Goal: Transaction & Acquisition: Purchase product/service

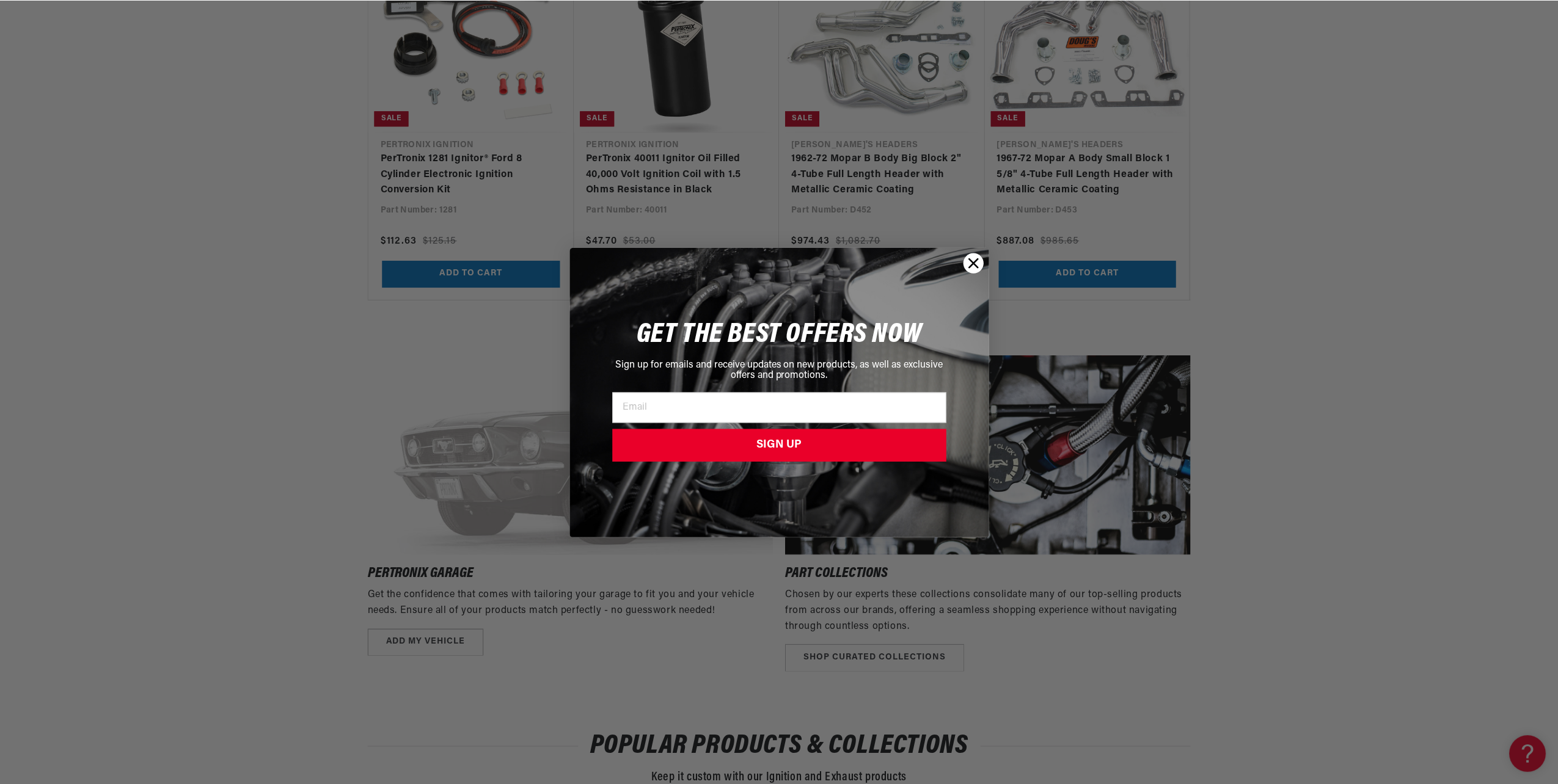
scroll to position [0, 653]
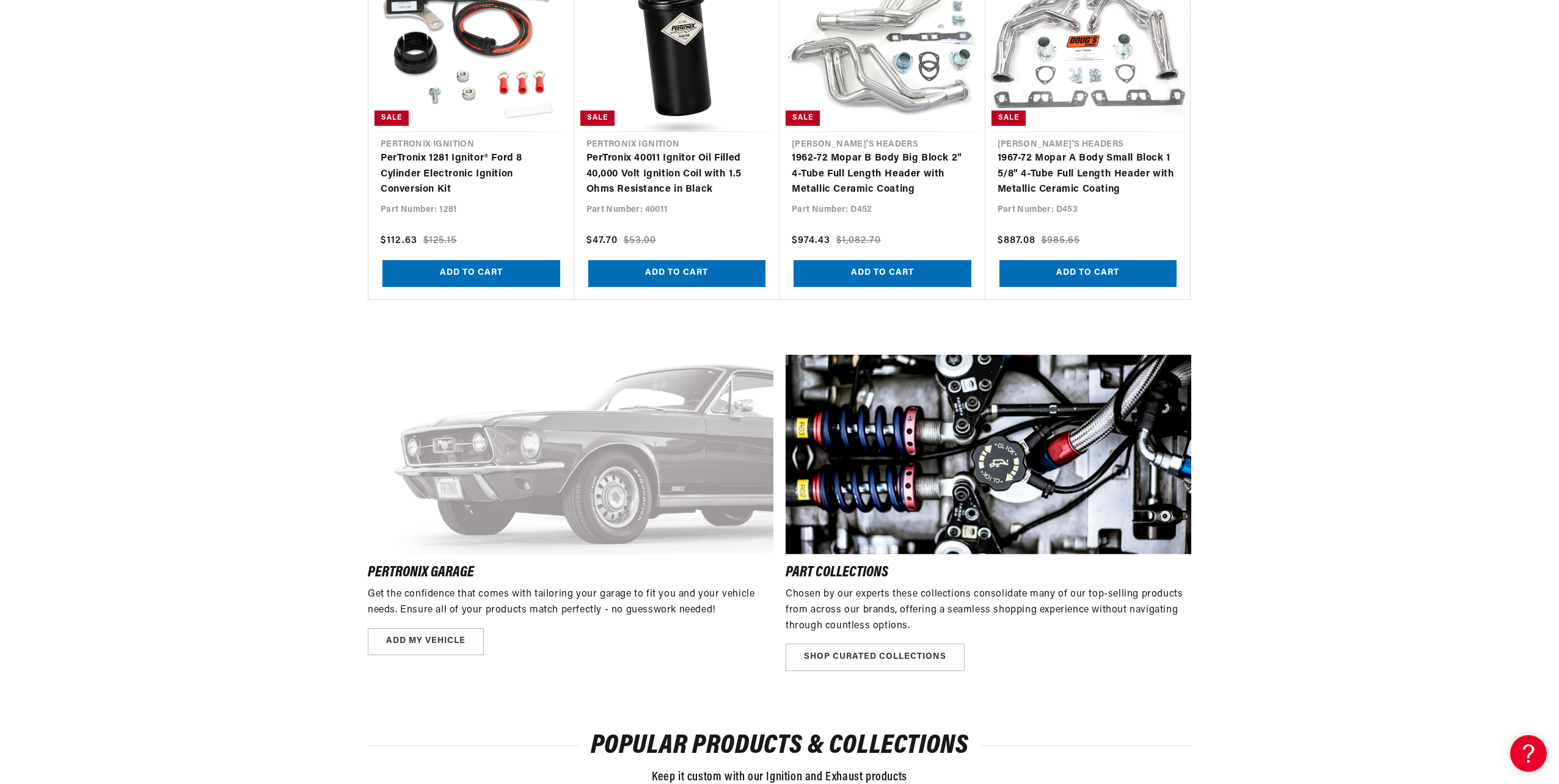
click at [1399, 155] on div "Close dialog GET THE BEST OFFERS NOW Sign up for emails and receive updates on …" at bounding box center [779, 392] width 1559 height 784
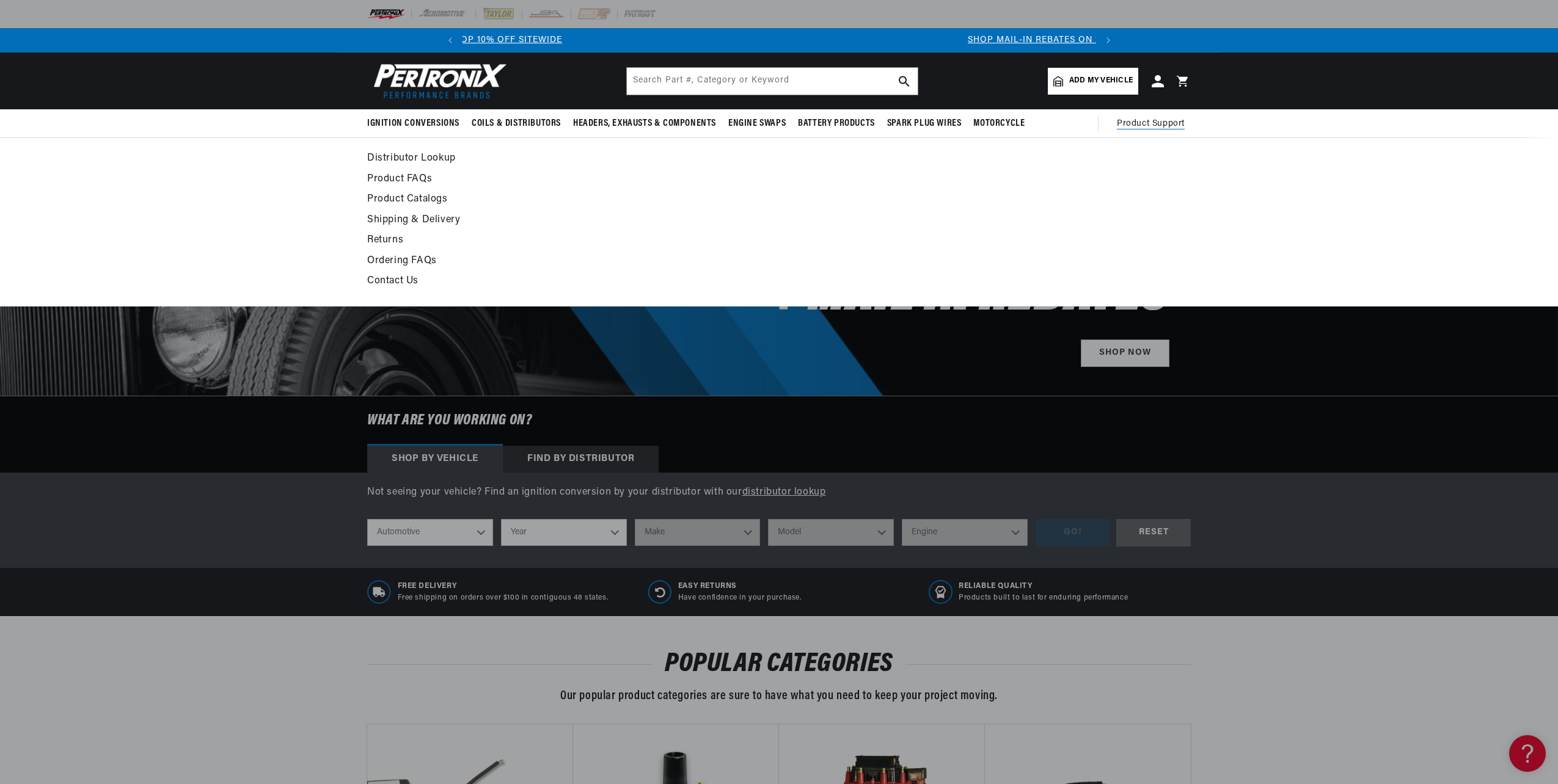
scroll to position [0, 0]
click at [1151, 120] on span "Product Support" at bounding box center [1151, 124] width 68 height 13
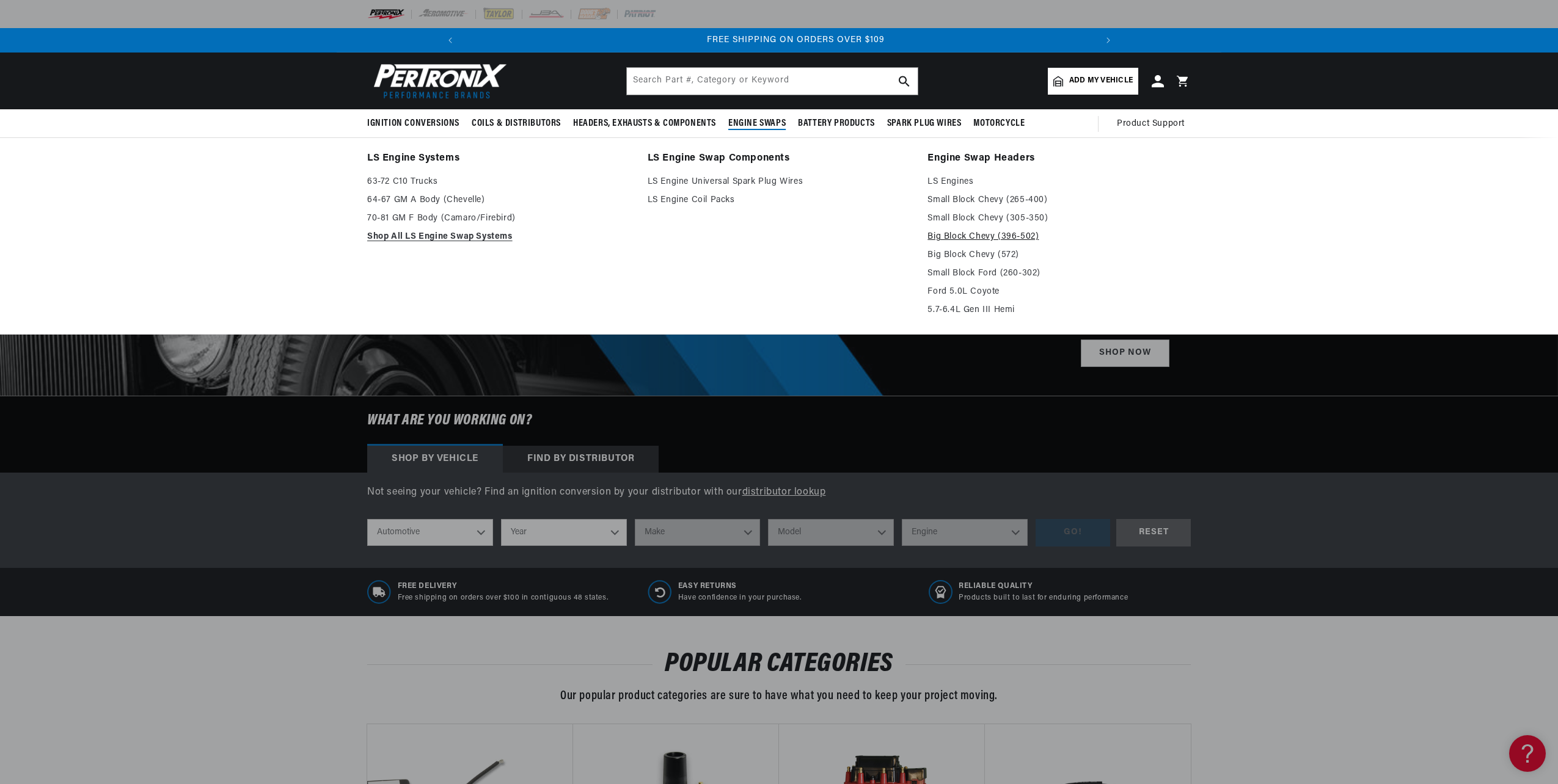
scroll to position [0, 1306]
click at [952, 234] on link "Big Block Chevy (396-502)" at bounding box center [1058, 237] width 263 height 15
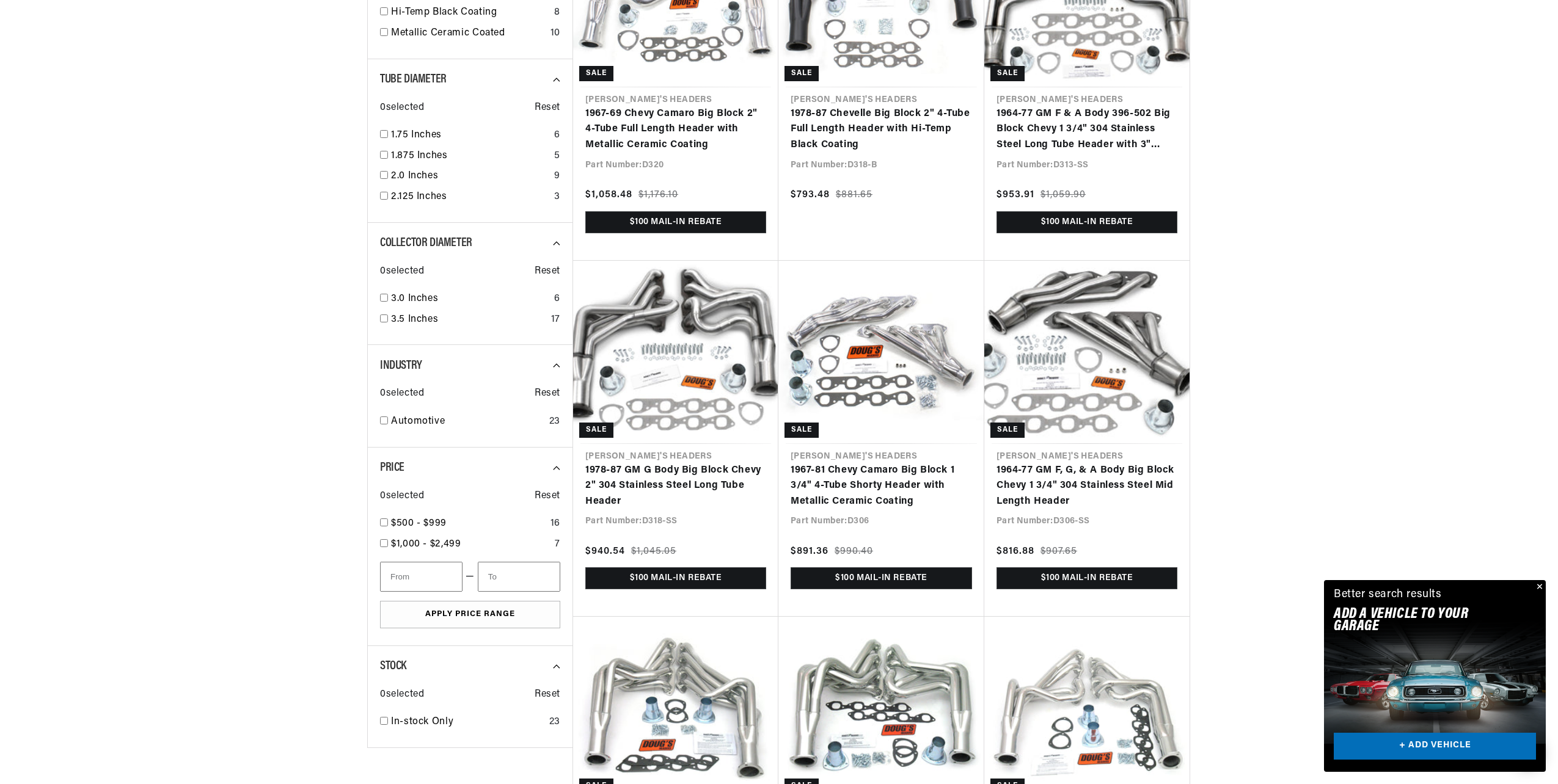
scroll to position [0, 1306]
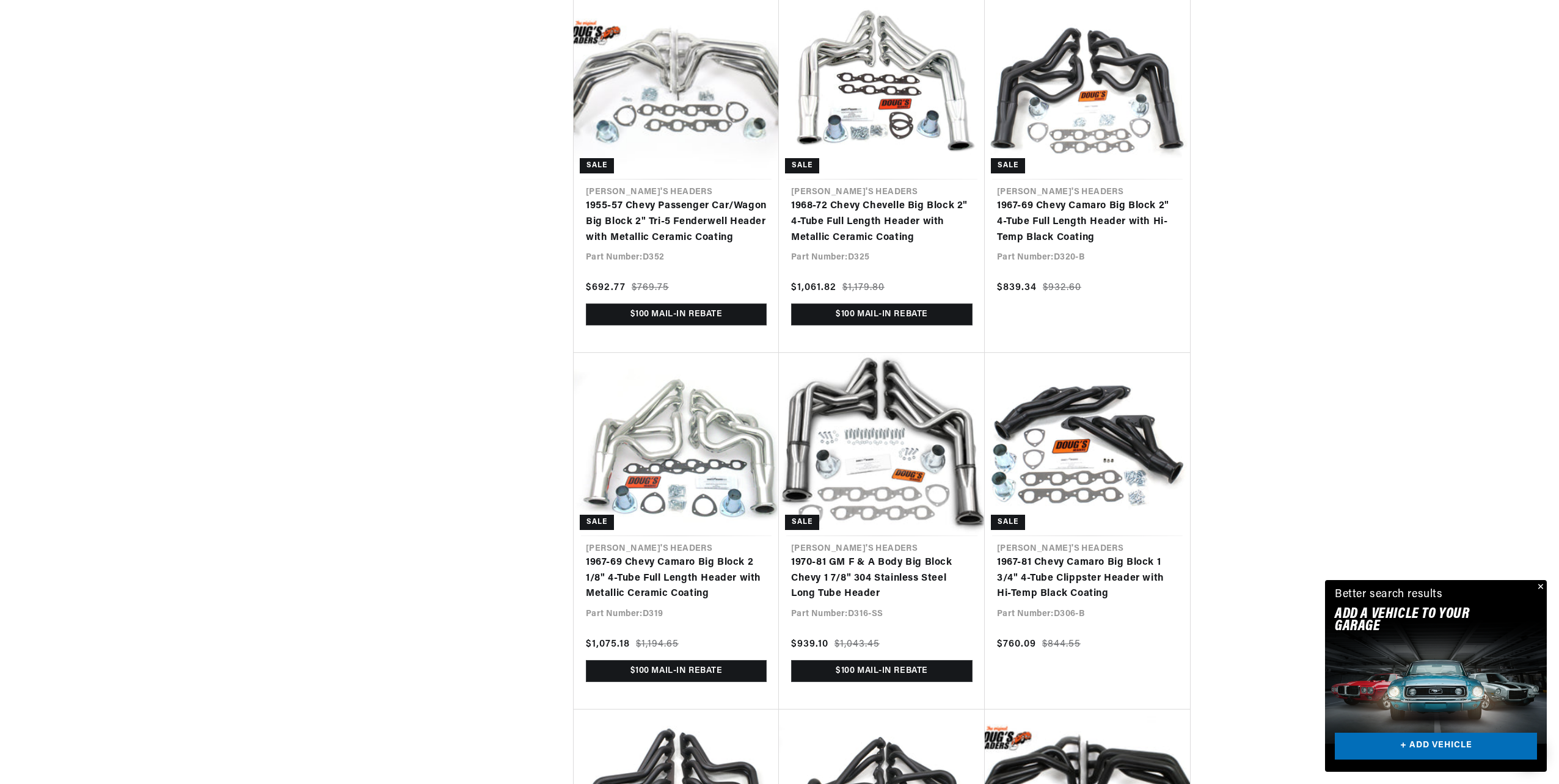
click at [1543, 13] on div "Close dialog FIND THE RIGHT PARTS Take our quick quiz using the button below, a…" at bounding box center [779, 392] width 1559 height 784
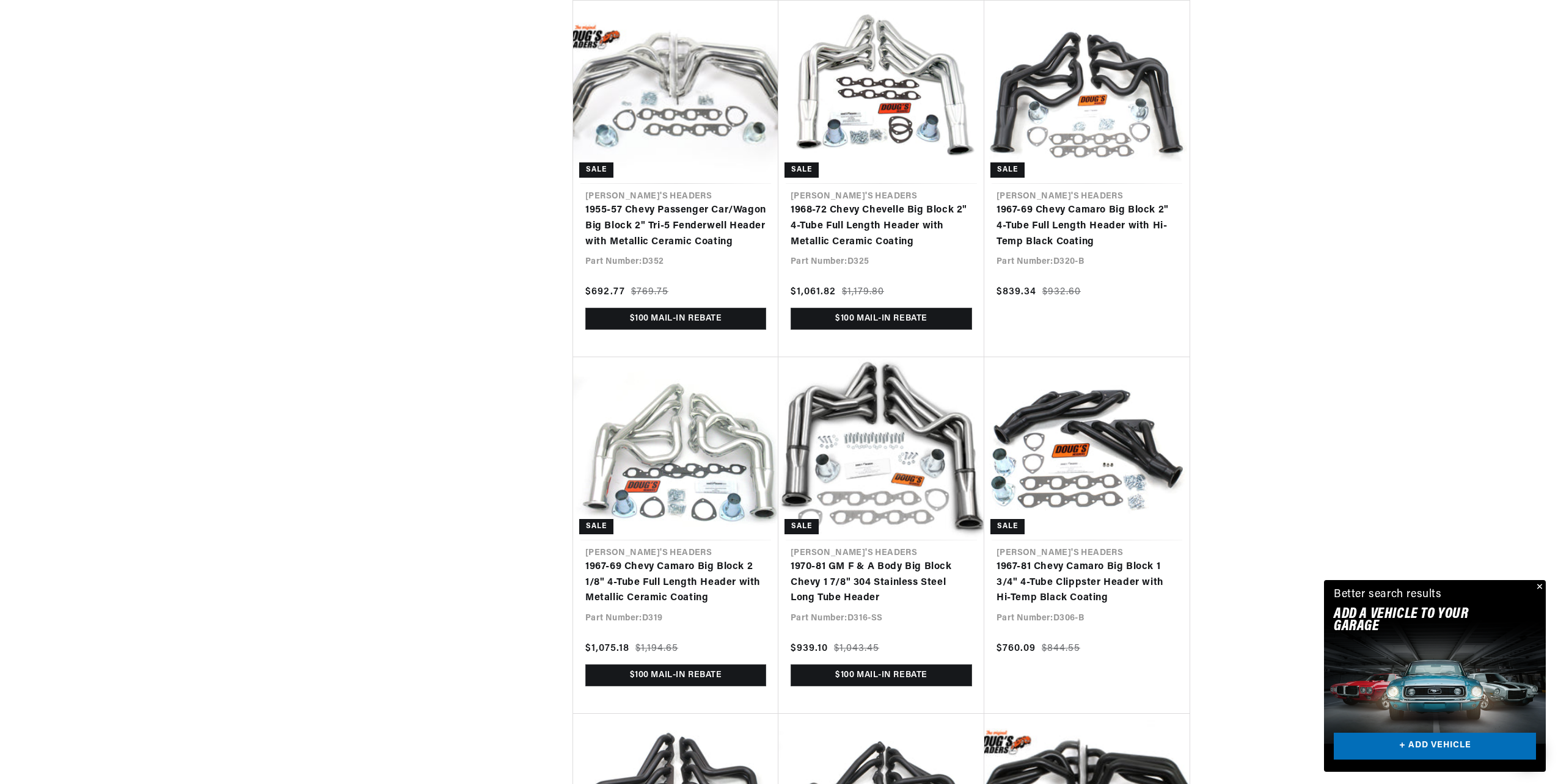
drag, startPoint x: 1382, startPoint y: 257, endPoint x: 1377, endPoint y: 229, distance: 28.4
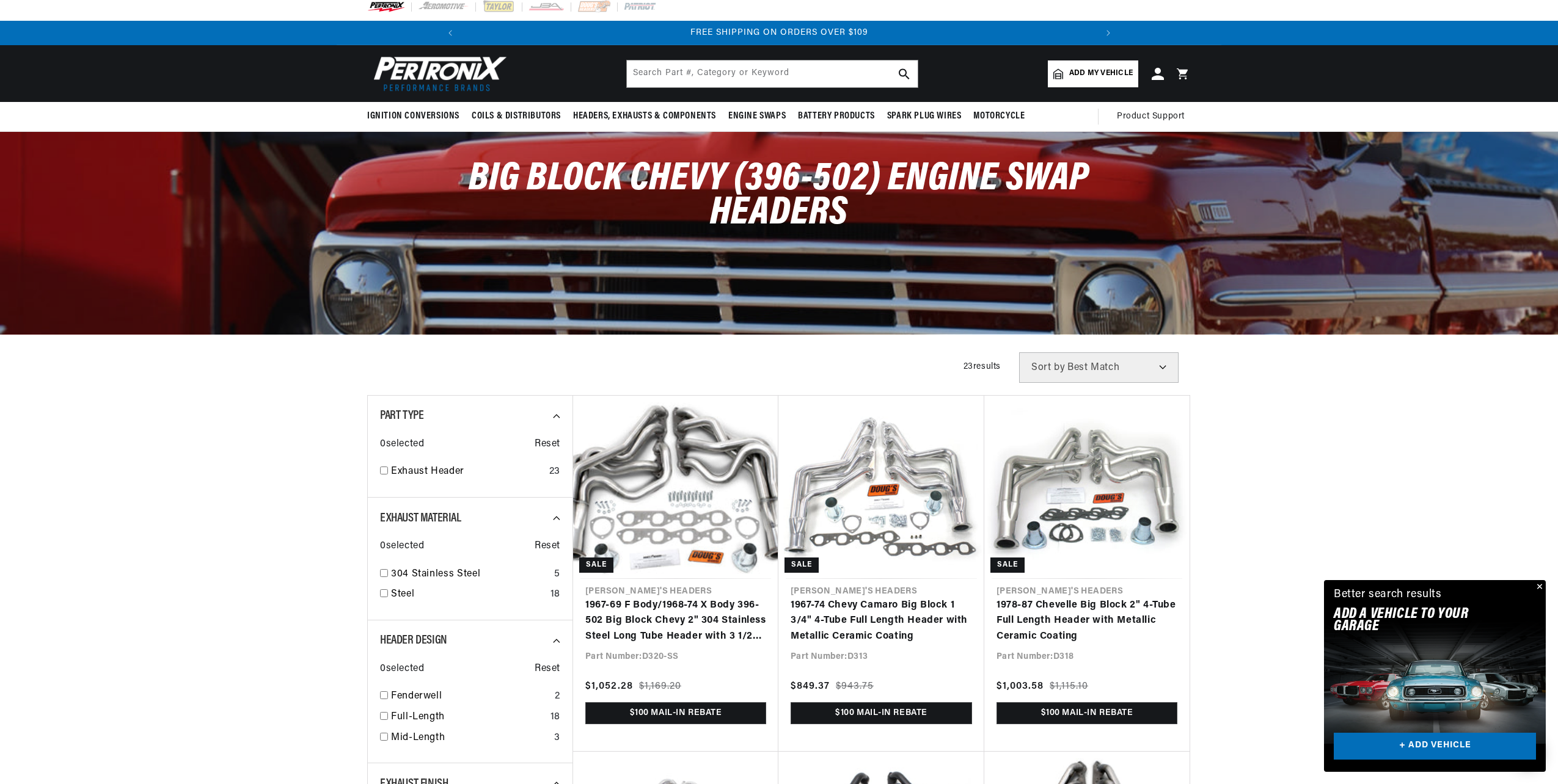
scroll to position [0, 0]
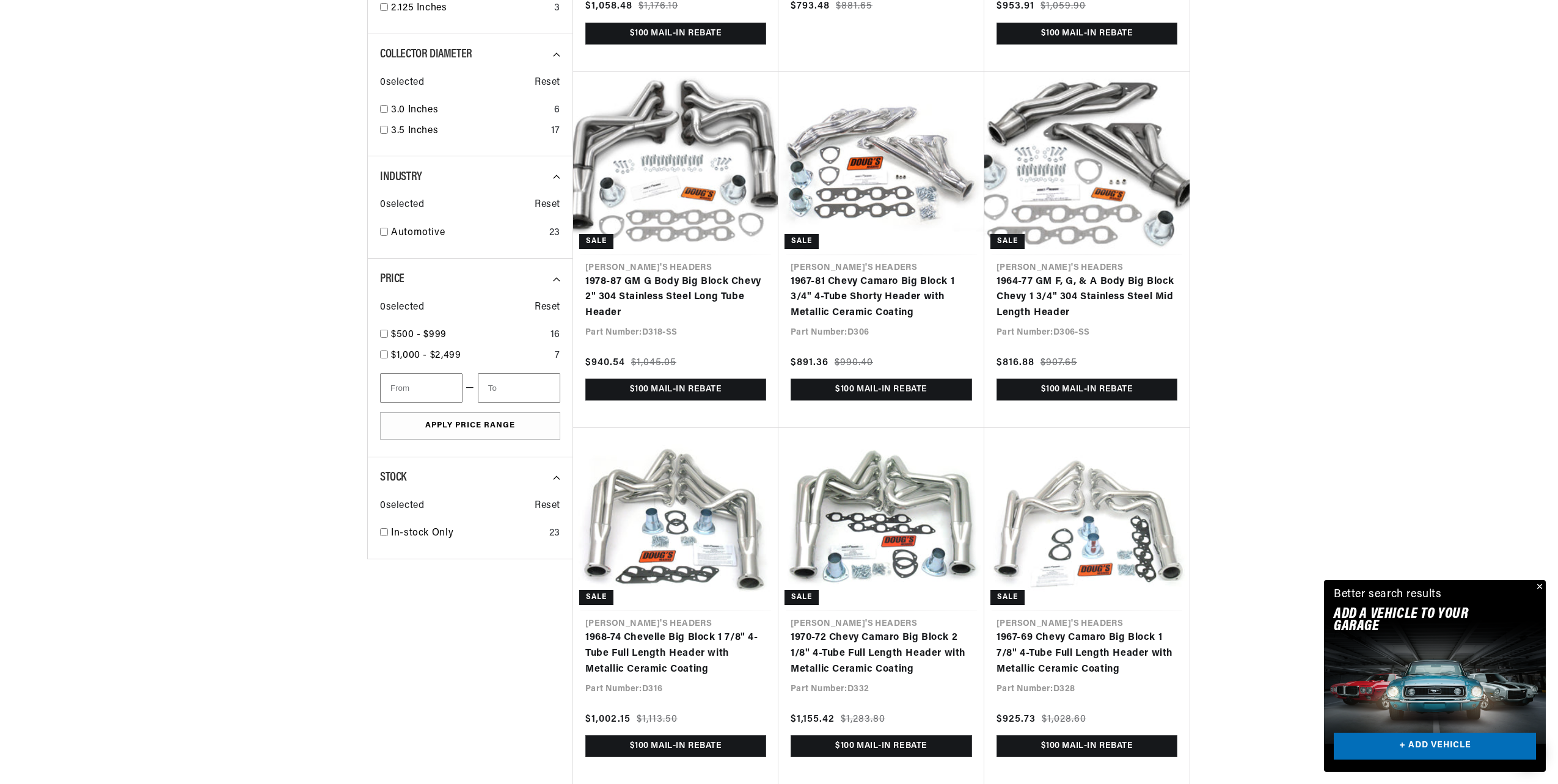
scroll to position [1089, 0]
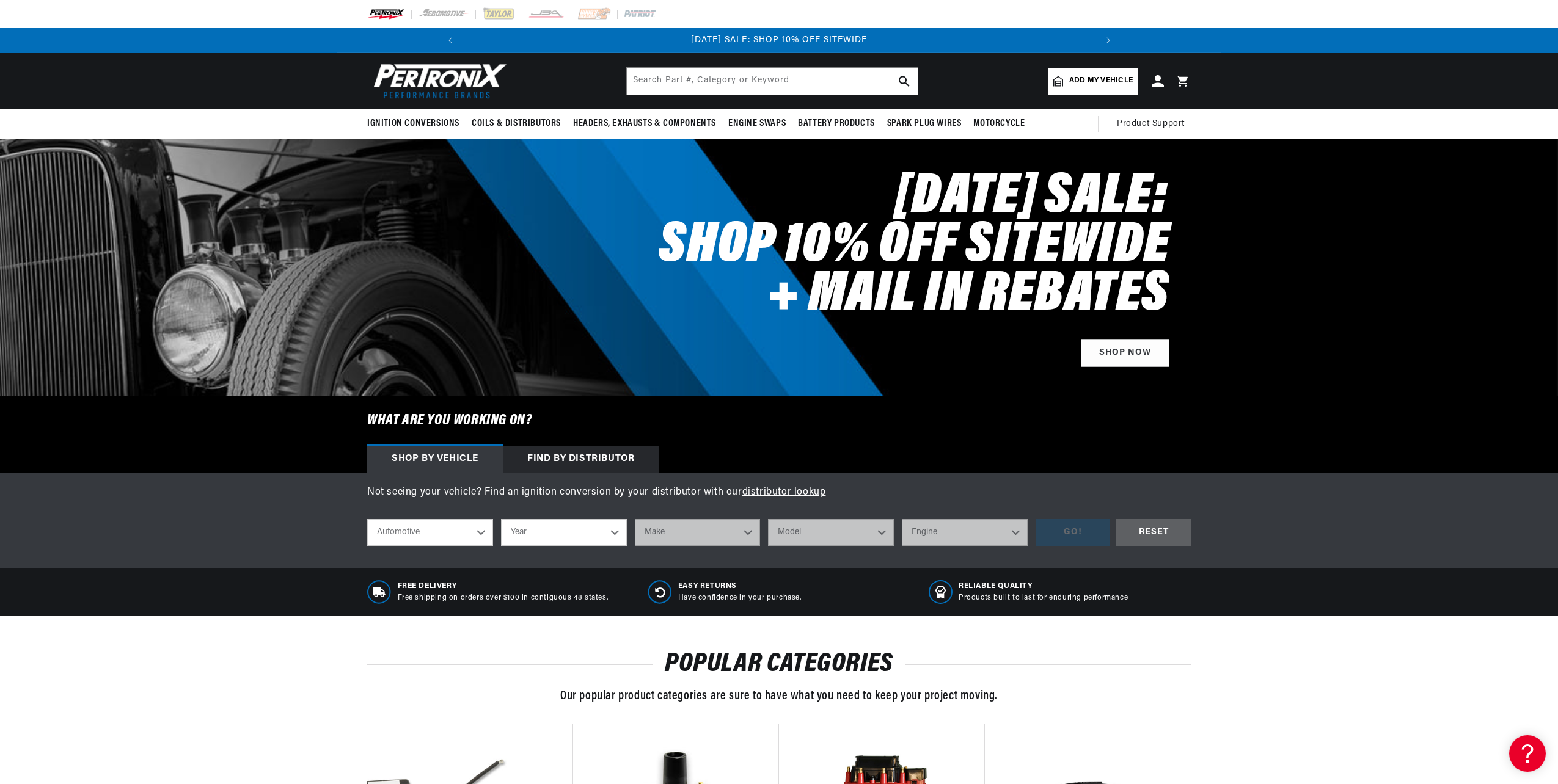
click at [777, 489] on link "distributor lookup" at bounding box center [784, 493] width 83 height 10
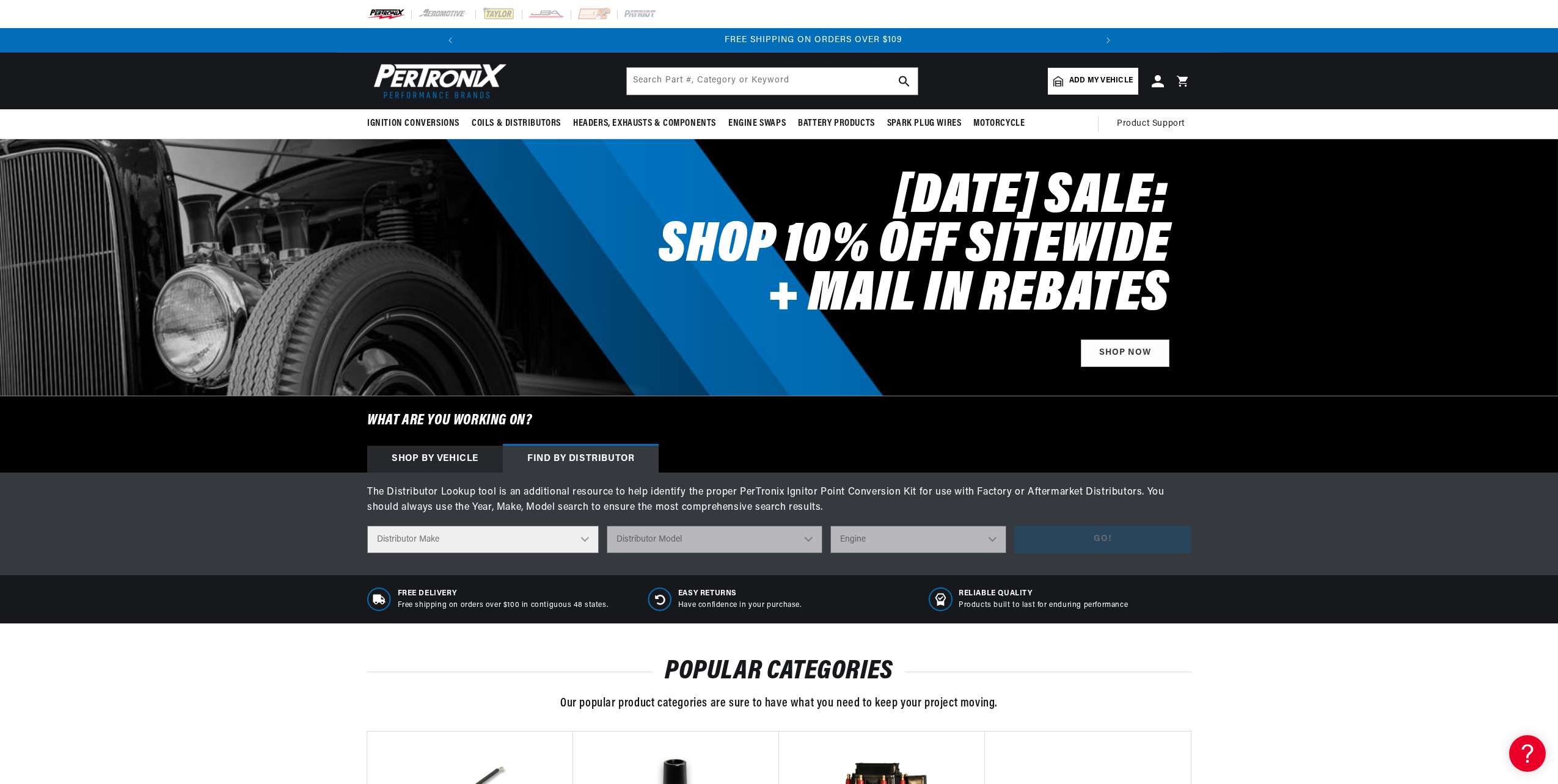
scroll to position [0, 1306]
click at [585, 539] on select "Distributor Make Accel [PERSON_NAME] Autolite Bosch Century Chrysler Clark Colt…" at bounding box center [483, 539] width 231 height 27
select select "Delco"
click at [367, 526] on select "Distributor Make Accel [PERSON_NAME] Autolite Bosch Century Chrysler Clark Colt…" at bounding box center [483, 539] width 231 height 27
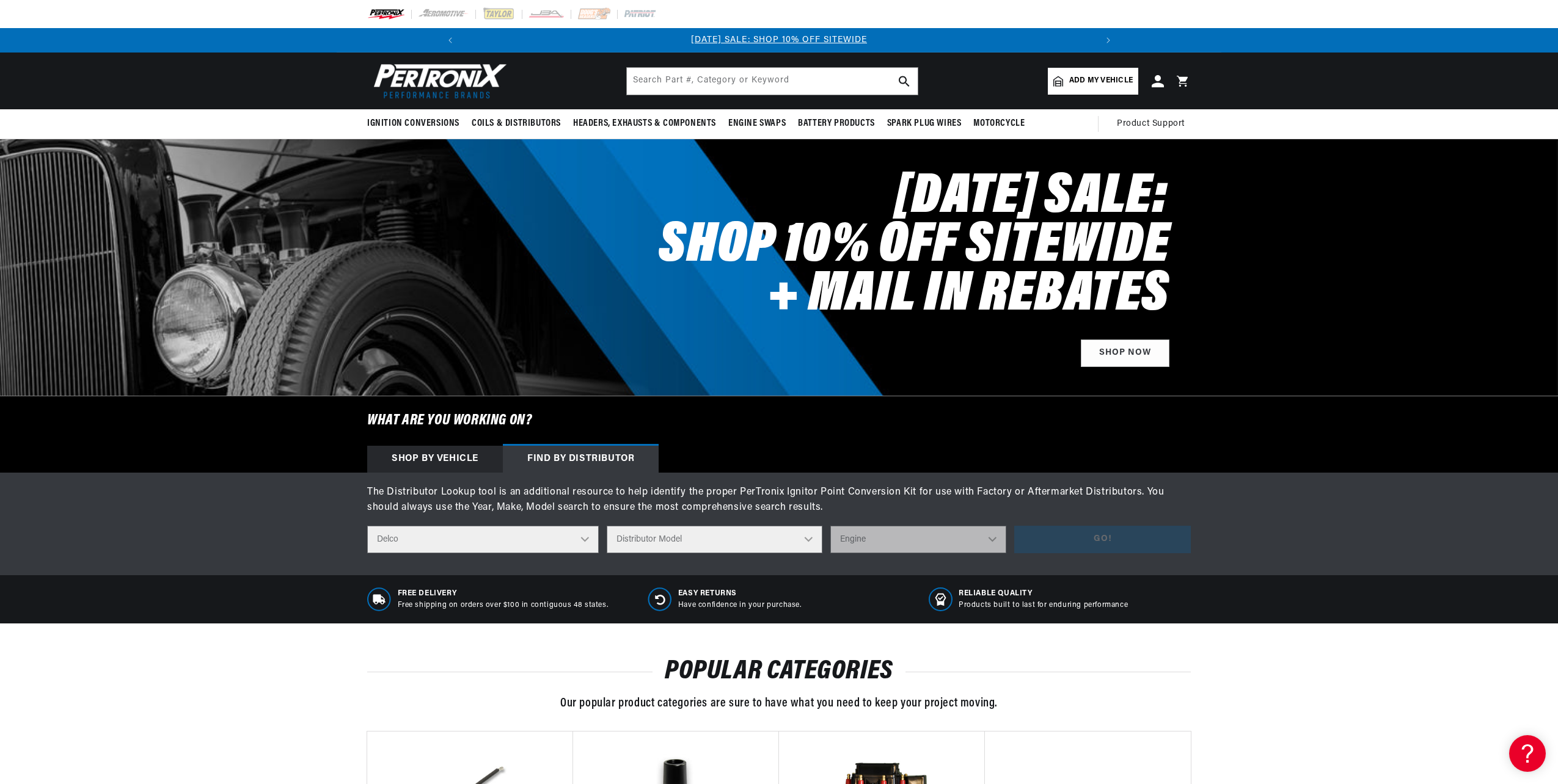
click at [810, 536] on select "Distributor Model 660 661 663 4145 6490 30137 91415 383581 384258 795329 980156…" at bounding box center [714, 539] width 215 height 27
click at [812, 540] on select "Distributor Model 660 661 663 4145 6490 30137 91415 383581 384258 795329 980156…" at bounding box center [714, 539] width 215 height 27
click at [608, 526] on select "Distributor Model 660 661 663 4145 6490 30137 91415 383581 384258 795329 980156…" at bounding box center [714, 539] width 215 height 27
click at [994, 537] on select "Engine 6" at bounding box center [918, 539] width 176 height 27
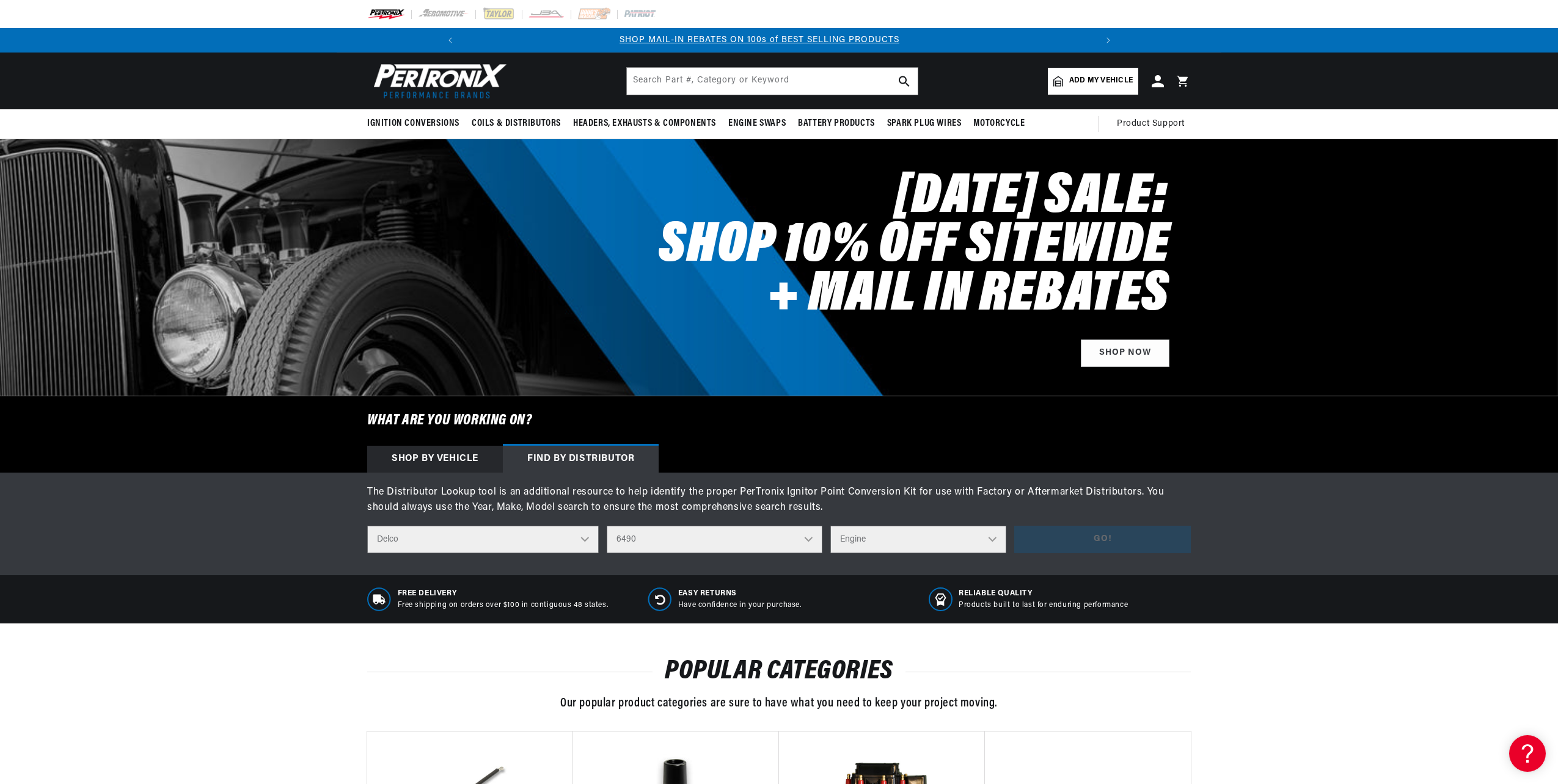
click at [994, 537] on select "Engine 6" at bounding box center [918, 539] width 176 height 27
click at [807, 539] on select "Distributor Model 660 661 663 4145 6490 30137 91415 383581 384258 795329 980156…" at bounding box center [714, 539] width 215 height 27
click at [608, 526] on select "Distributor Model 660 661 663 4145 6490 30137 91415 383581 384258 795329 980156…" at bounding box center [714, 539] width 215 height 27
click at [994, 539] on select "Engine 6" at bounding box center [918, 539] width 176 height 27
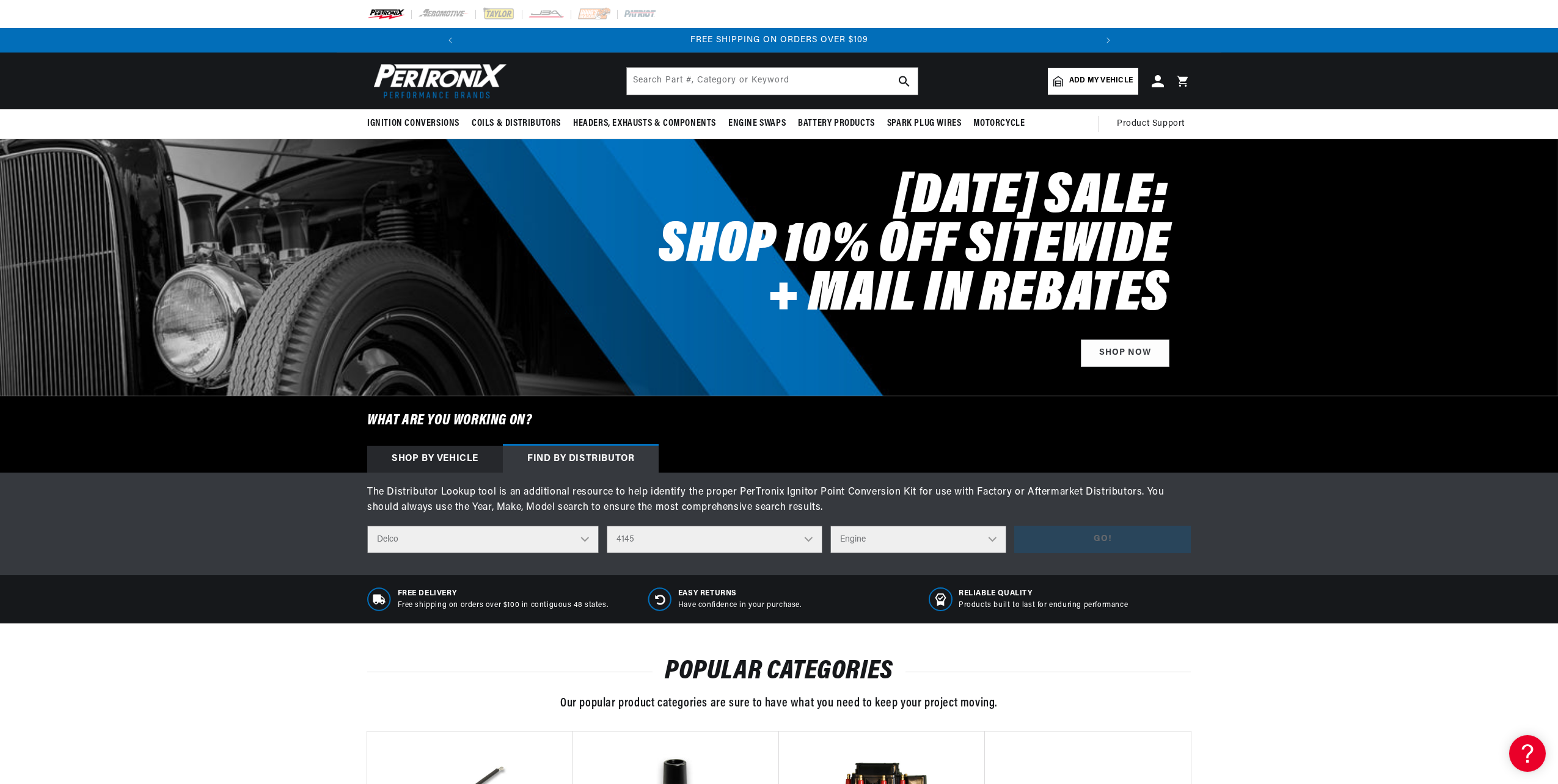
click at [809, 538] on select "Distributor Model 660 661 663 4145 6490 30137 91415 383581 384258 795329 980156…" at bounding box center [714, 539] width 215 height 27
click at [608, 526] on select "Distributor Model 660 661 663 4145 6490 30137 91415 383581 384258 795329 980156…" at bounding box center [714, 539] width 215 height 27
click at [994, 538] on select "Engine 8" at bounding box center [918, 539] width 176 height 27
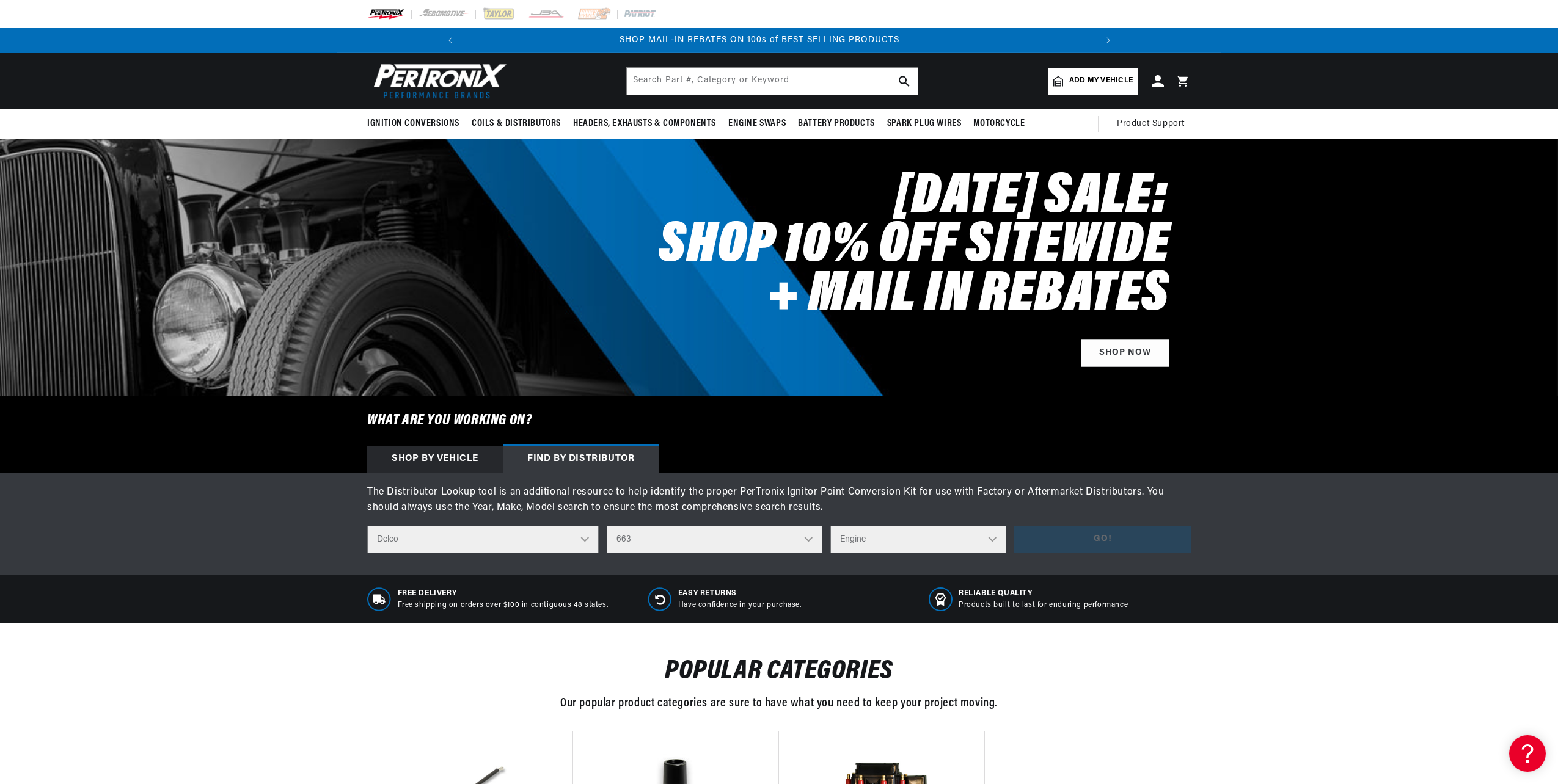
click at [810, 539] on select "Distributor Model 660 661 663 4145 6490 30137 91415 383581 384258 795329 980156…" at bounding box center [714, 539] width 215 height 27
click at [608, 526] on select "Distributor Model 660 661 663 4145 6490 30137 91415 383581 384258 795329 980156…" at bounding box center [714, 539] width 215 height 27
click at [995, 539] on select "Engine 8" at bounding box center [918, 539] width 176 height 27
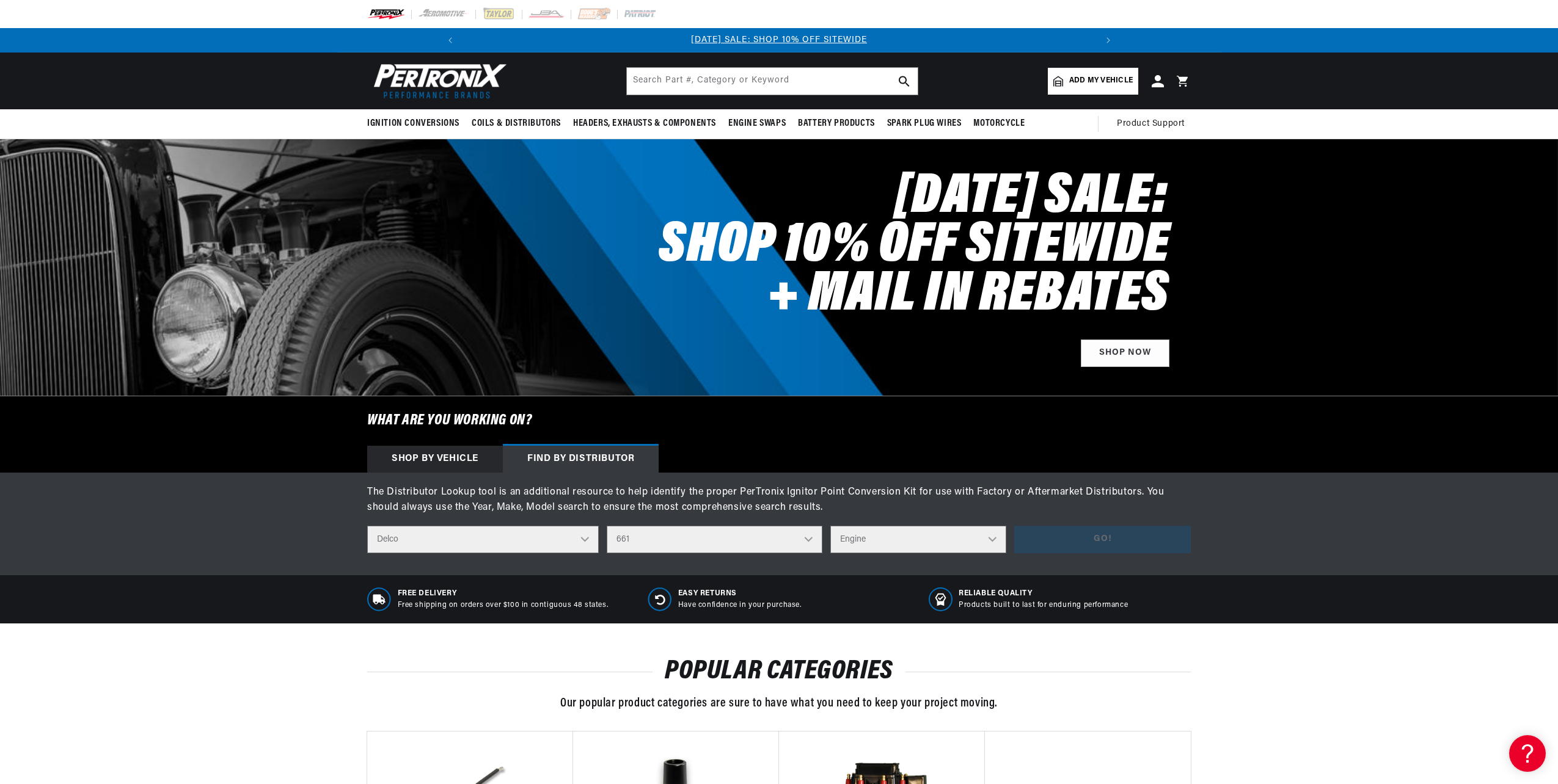
click at [808, 539] on select "Distributor Model 660 661 663 4145 6490 30137 91415 383581 384258 795329 980156…" at bounding box center [714, 539] width 215 height 27
click at [608, 526] on select "Distributor Model 660 661 663 4145 6490 30137 91415 383581 384258 795329 980156…" at bounding box center [714, 539] width 215 height 27
click at [993, 536] on select "Engine 8" at bounding box center [918, 539] width 176 height 27
click at [812, 539] on select "Distributor Model 660 661 663 4145 6490 30137 91415 383581 384258 795329 980156…" at bounding box center [714, 539] width 215 height 27
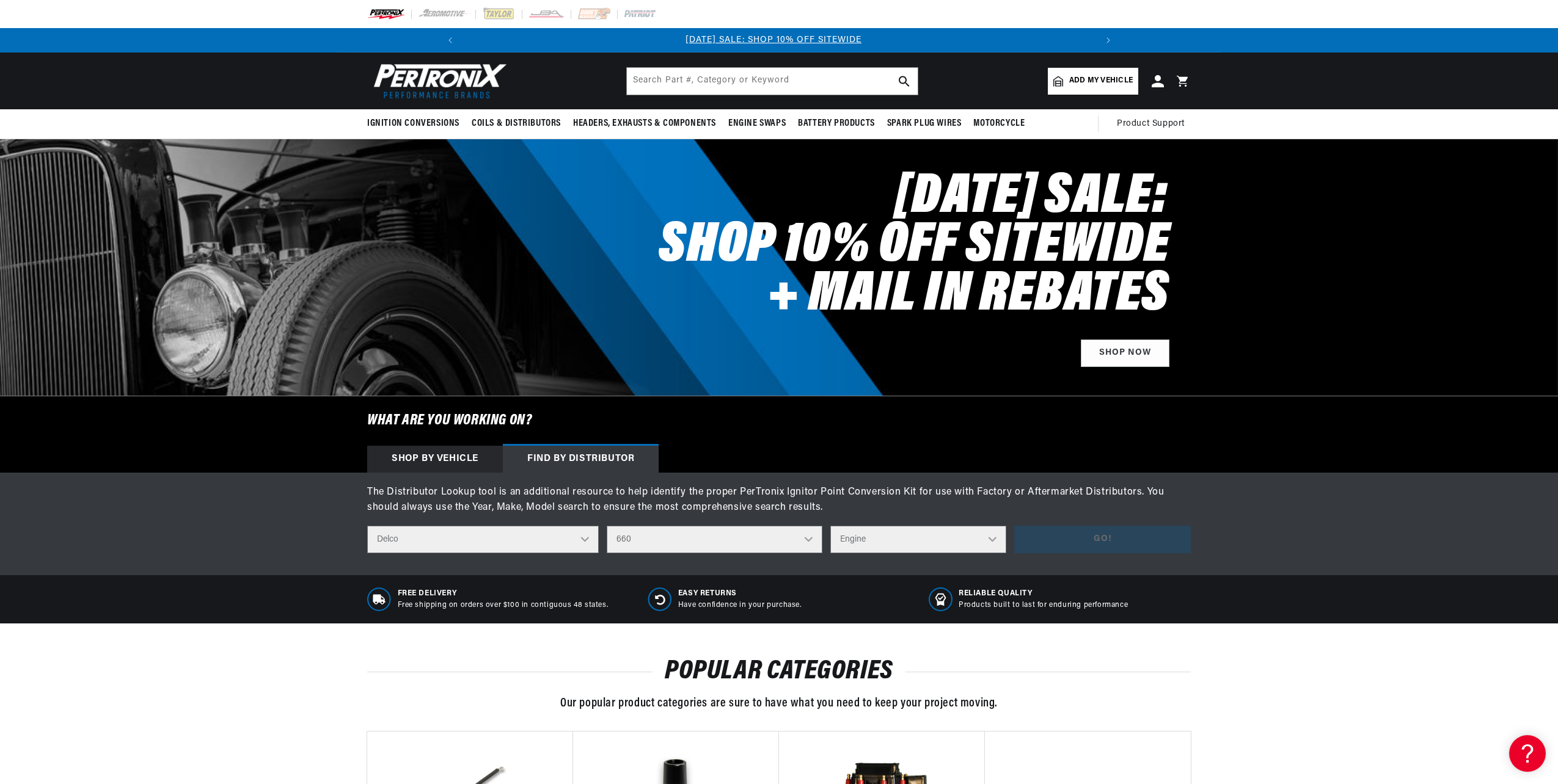
scroll to position [0, 0]
click at [608, 526] on select "Distributor Model 660 661 663 4145 6490 30137 91415 383581 384258 795329 980156…" at bounding box center [714, 539] width 215 height 27
click at [993, 538] on select "Engine 8" at bounding box center [918, 539] width 176 height 27
click at [812, 538] on select "Distributor Model 660 661 663 4145 6490 30137 91415 383581 384258 795329 980156…" at bounding box center [714, 539] width 215 height 27
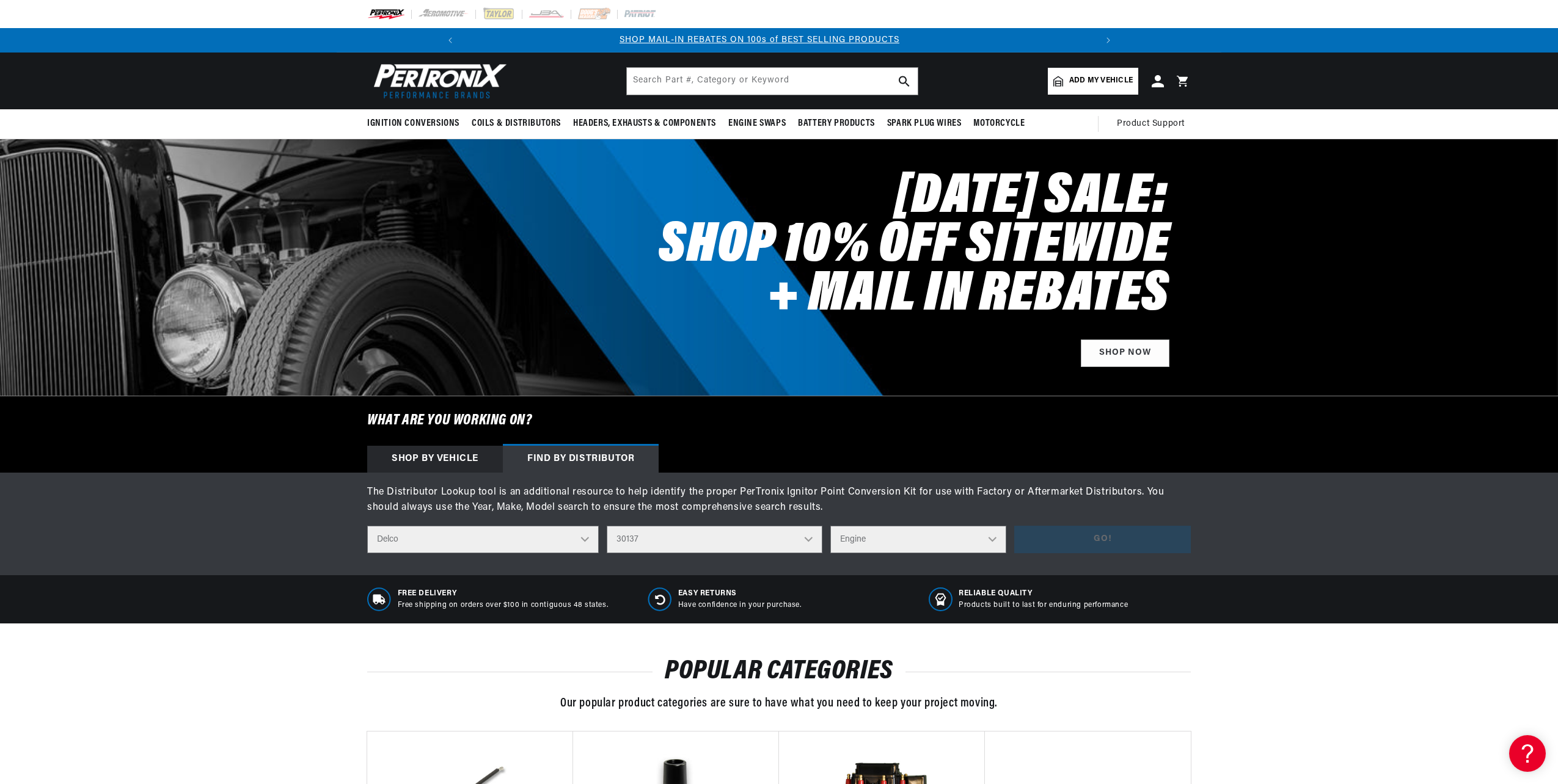
click at [608, 526] on select "Distributor Model 660 661 663 4145 6490 30137 91415 383581 384258 795329 980156…" at bounding box center [714, 539] width 215 height 27
click at [993, 535] on select "Engine 8" at bounding box center [918, 539] width 176 height 27
click at [807, 539] on select "Distributor Model 660 661 663 4145 6490 30137 91415 383581 384258 795329 980156…" at bounding box center [714, 539] width 215 height 27
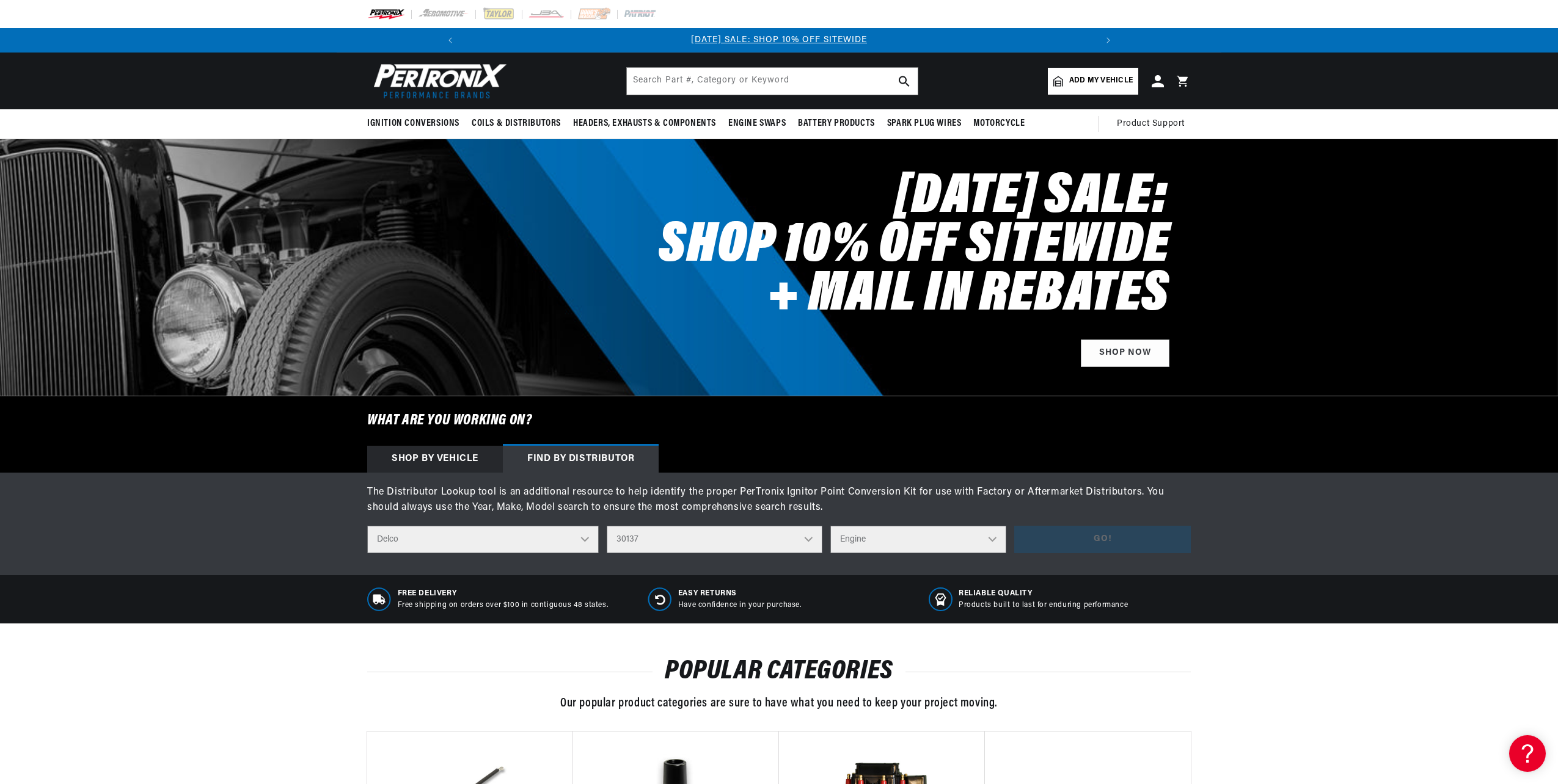
select select "6490"
click at [608, 526] on select "Distributor Model 660 661 663 4145 6490 30137 91415 383581 384258 795329 980156…" at bounding box center [714, 539] width 215 height 27
click at [995, 542] on select "Engine 6" at bounding box center [918, 539] width 176 height 27
click at [992, 541] on select "Engine 6" at bounding box center [918, 539] width 176 height 27
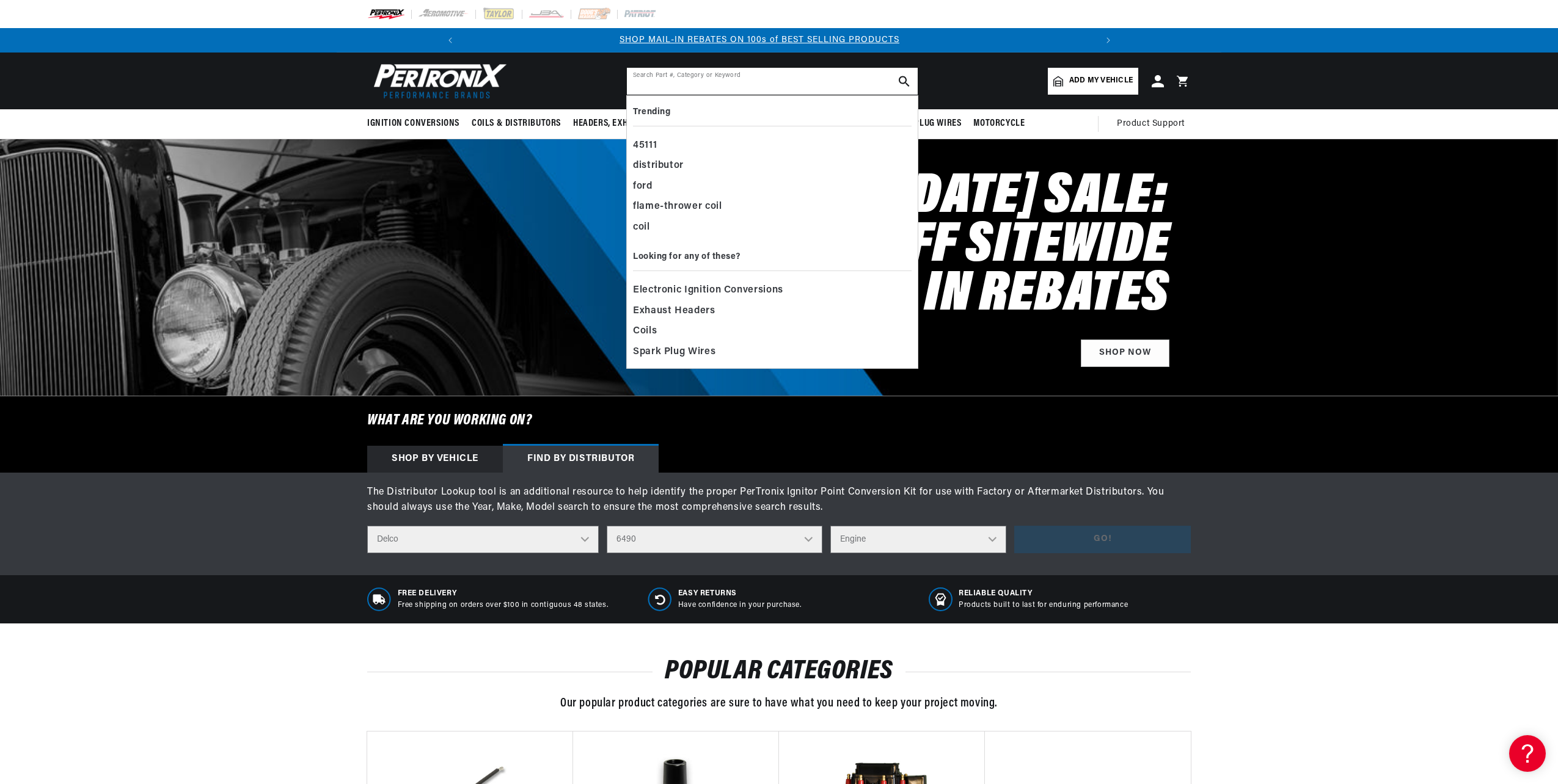
click at [650, 81] on input "text" at bounding box center [772, 81] width 291 height 27
click at [674, 286] on span "Electronic Ignition Conversions" at bounding box center [708, 290] width 150 height 17
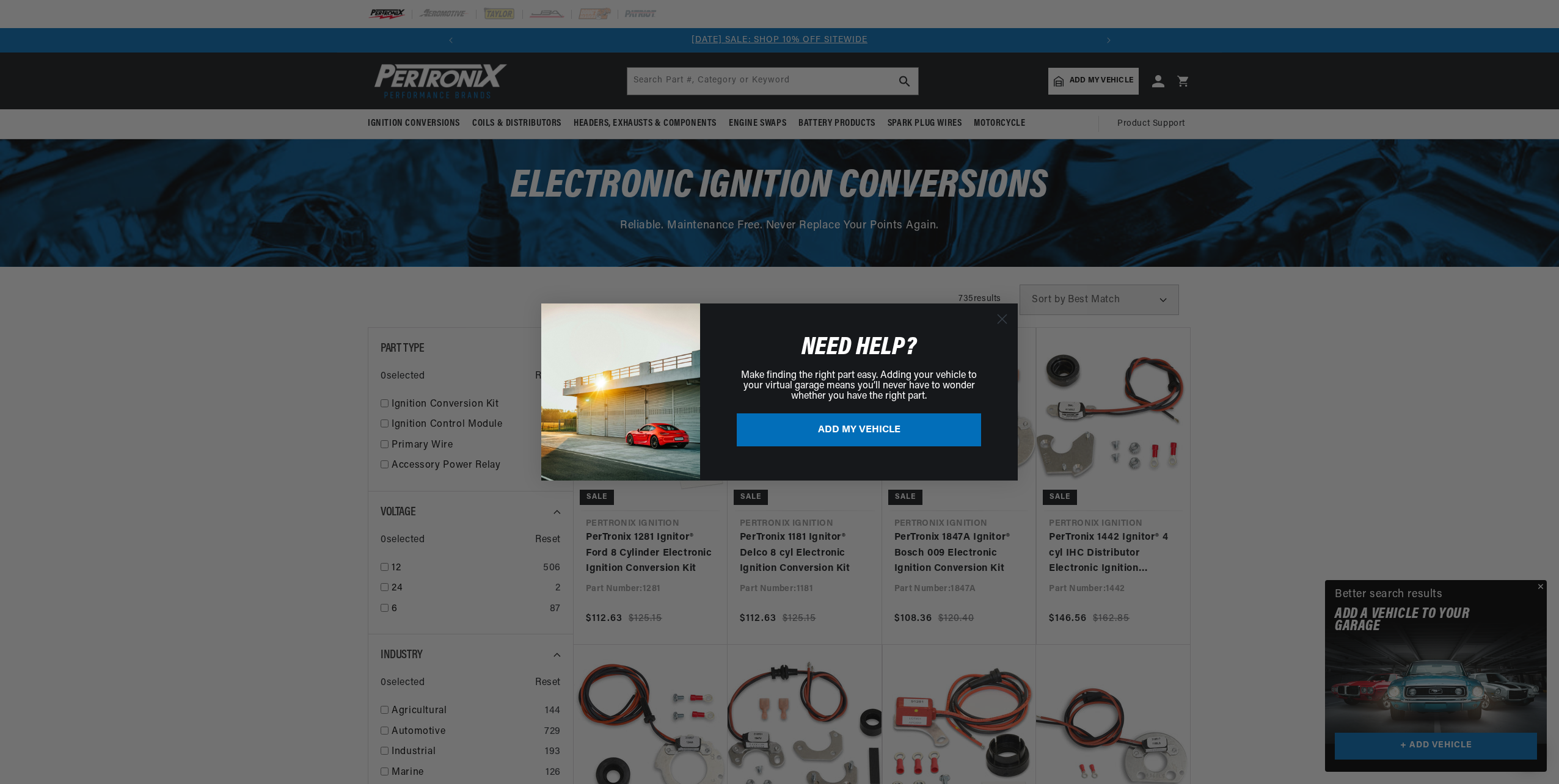
click at [1349, 477] on div "Close dialog NEED HELP? Make finding the right part easy. Adding your vehicle t…" at bounding box center [779, 392] width 1559 height 784
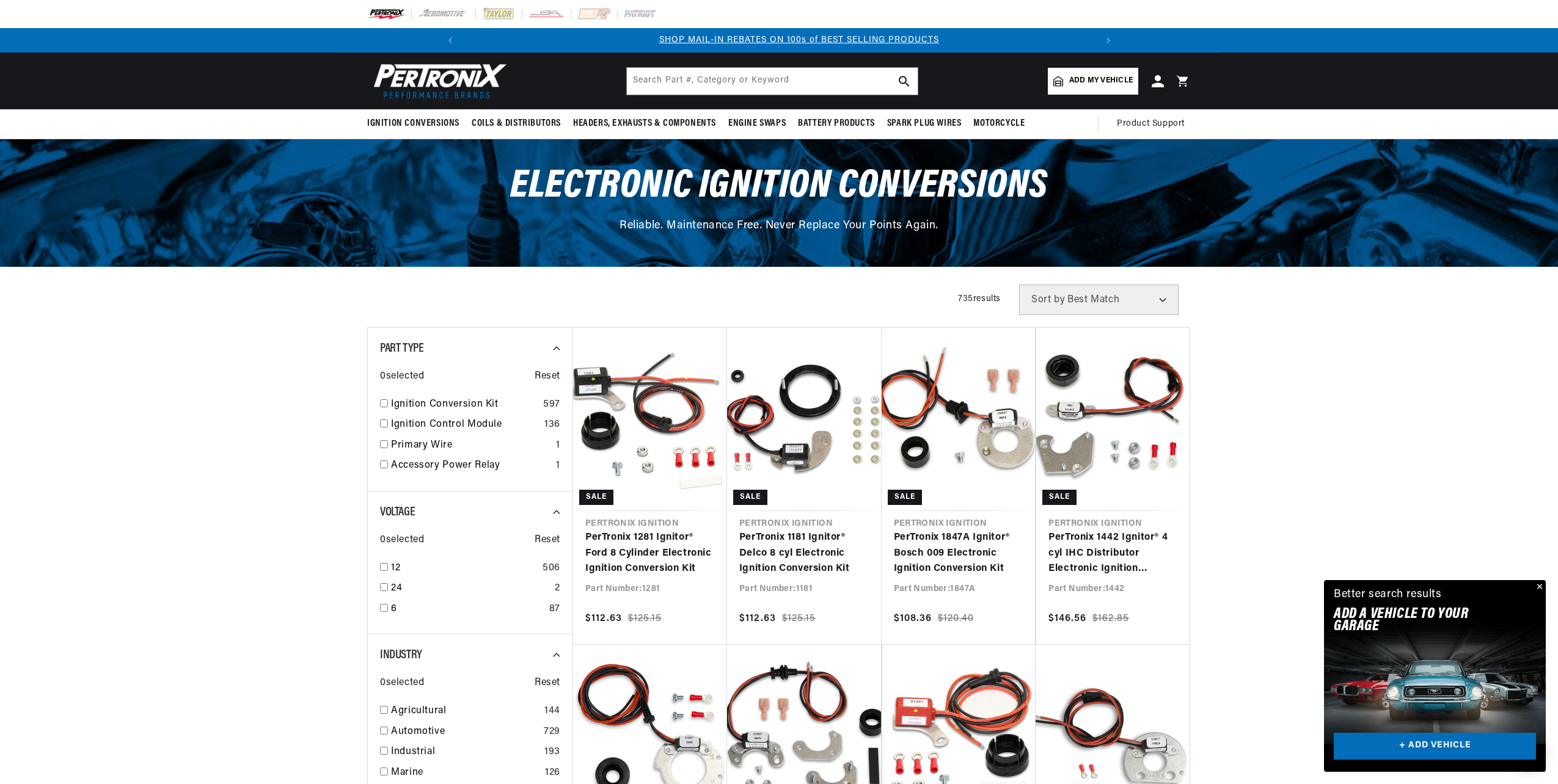
scroll to position [0, 653]
click at [384, 404] on input "checkbox" at bounding box center [384, 404] width 8 height 8
checkbox input "true"
click at [384, 567] on input "checkbox" at bounding box center [384, 567] width 8 height 8
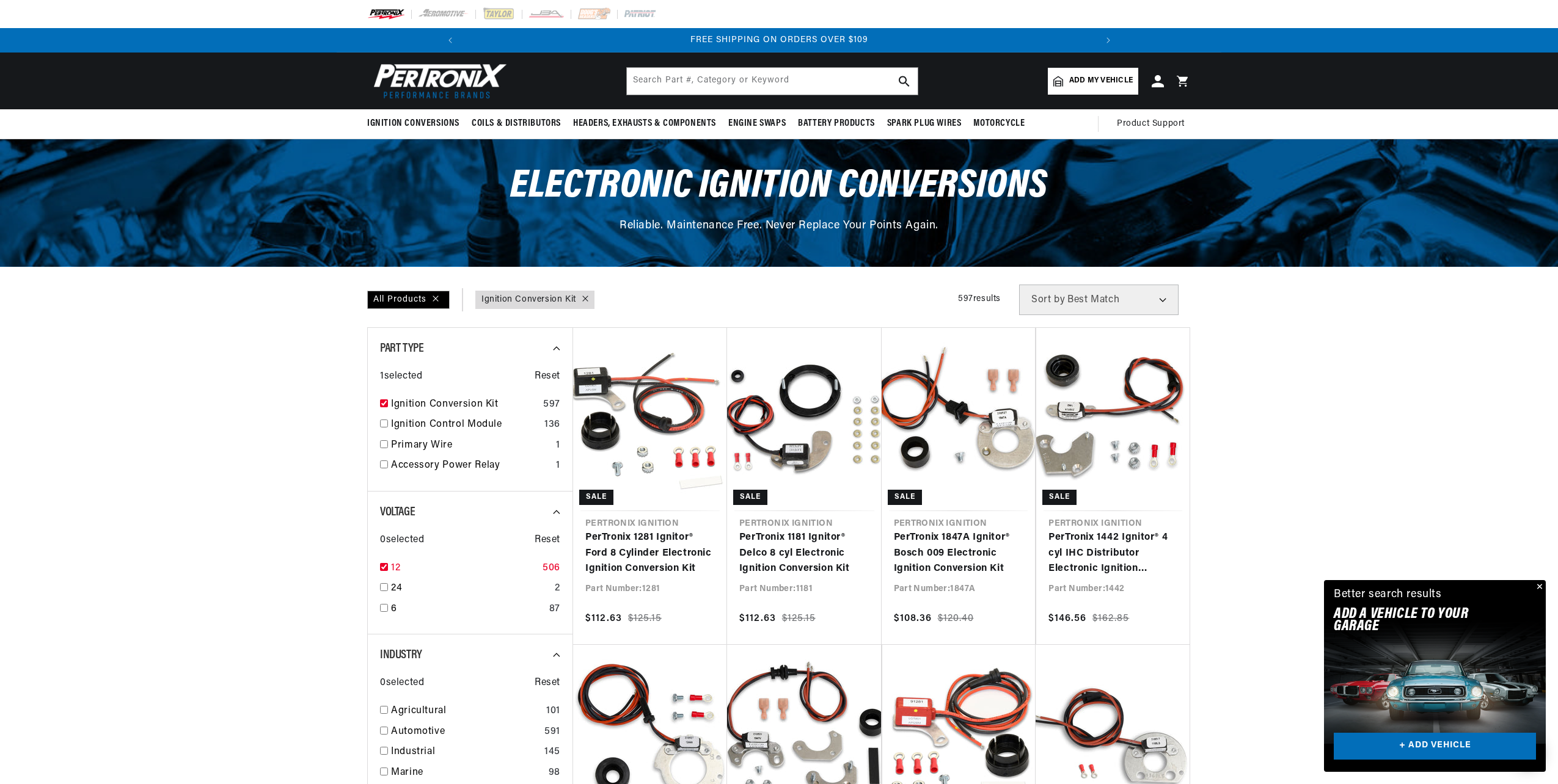
checkbox input "true"
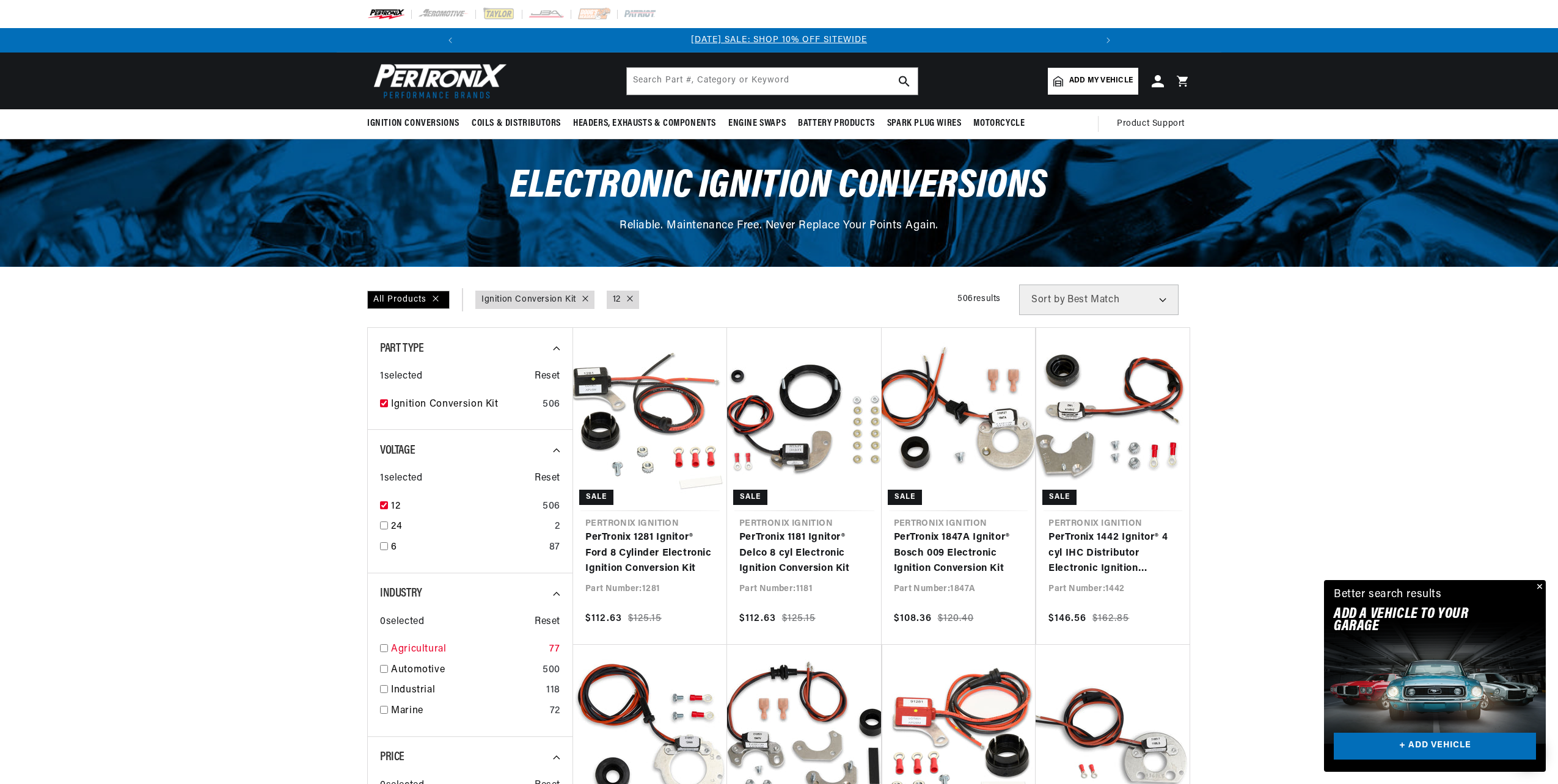
click at [383, 647] on input "checkbox" at bounding box center [384, 649] width 8 height 8
checkbox input "true"
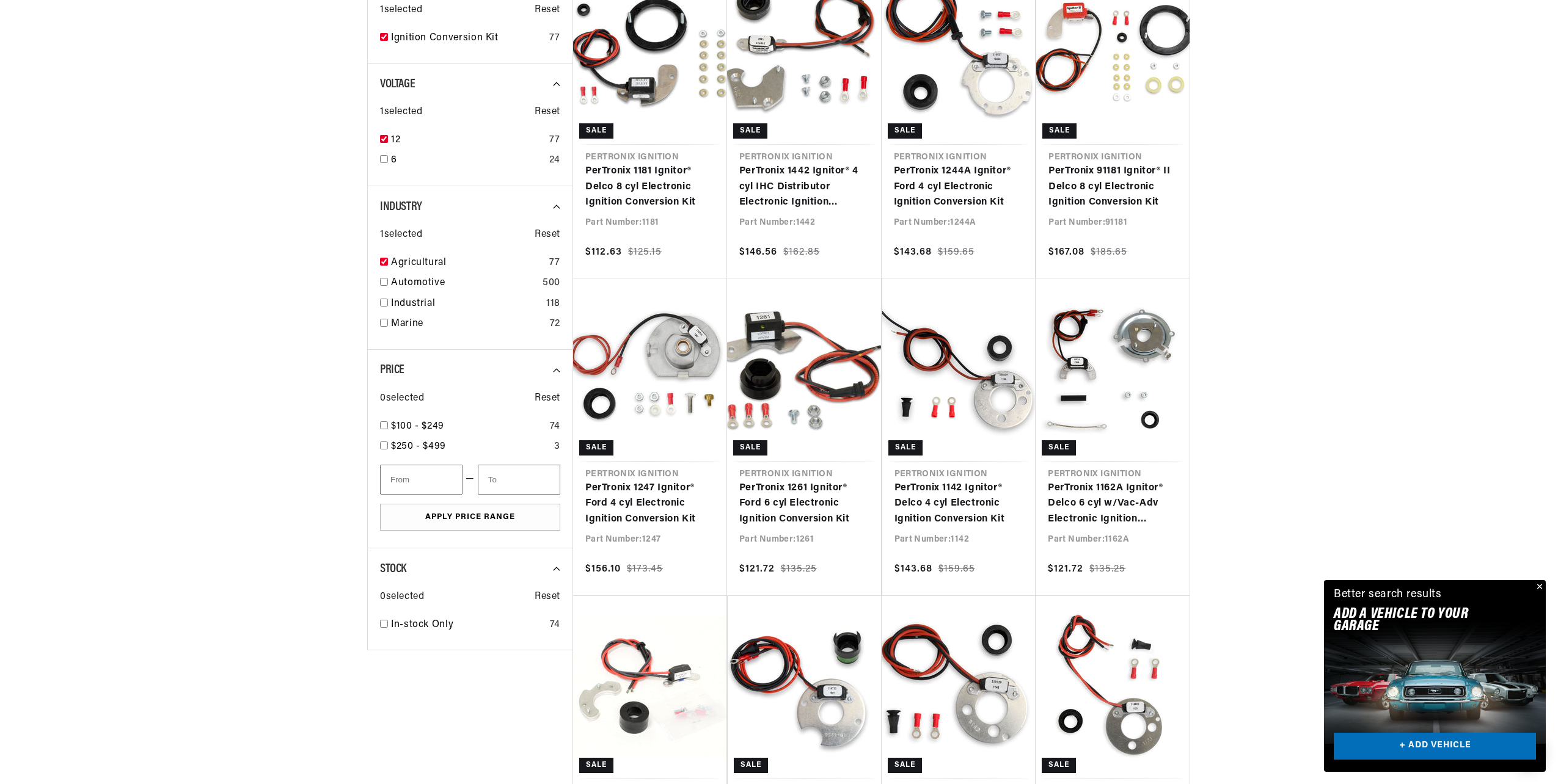
scroll to position [0, 1306]
click at [382, 424] on input "checkbox" at bounding box center [384, 426] width 8 height 8
checkbox input "false"
type input "100"
type input "250"
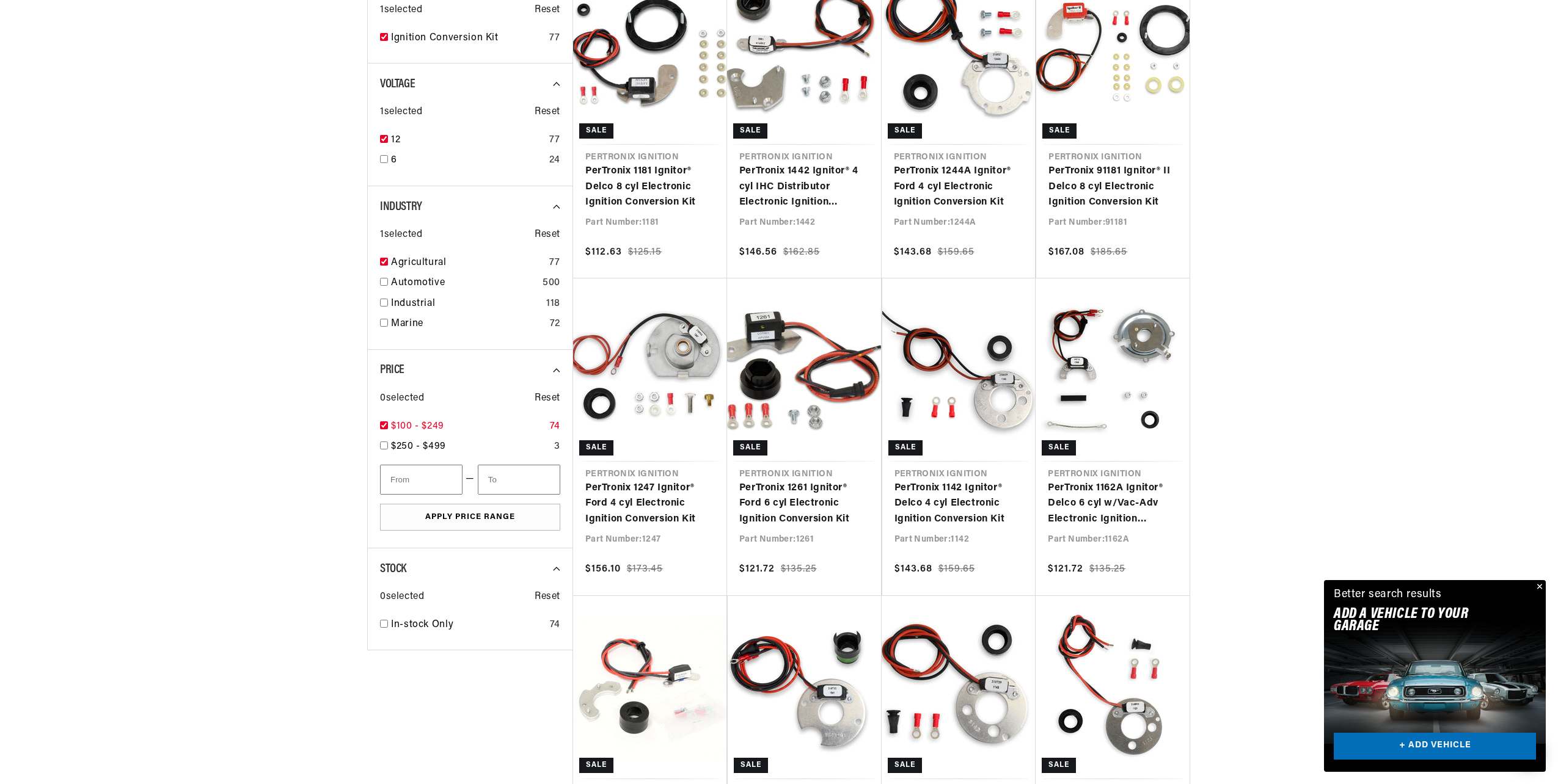
checkbox input "true"
click at [455, 518] on button "Apply Price Range" at bounding box center [470, 517] width 180 height 27
click at [382, 444] on input "checkbox" at bounding box center [384, 446] width 8 height 8
checkbox input "false"
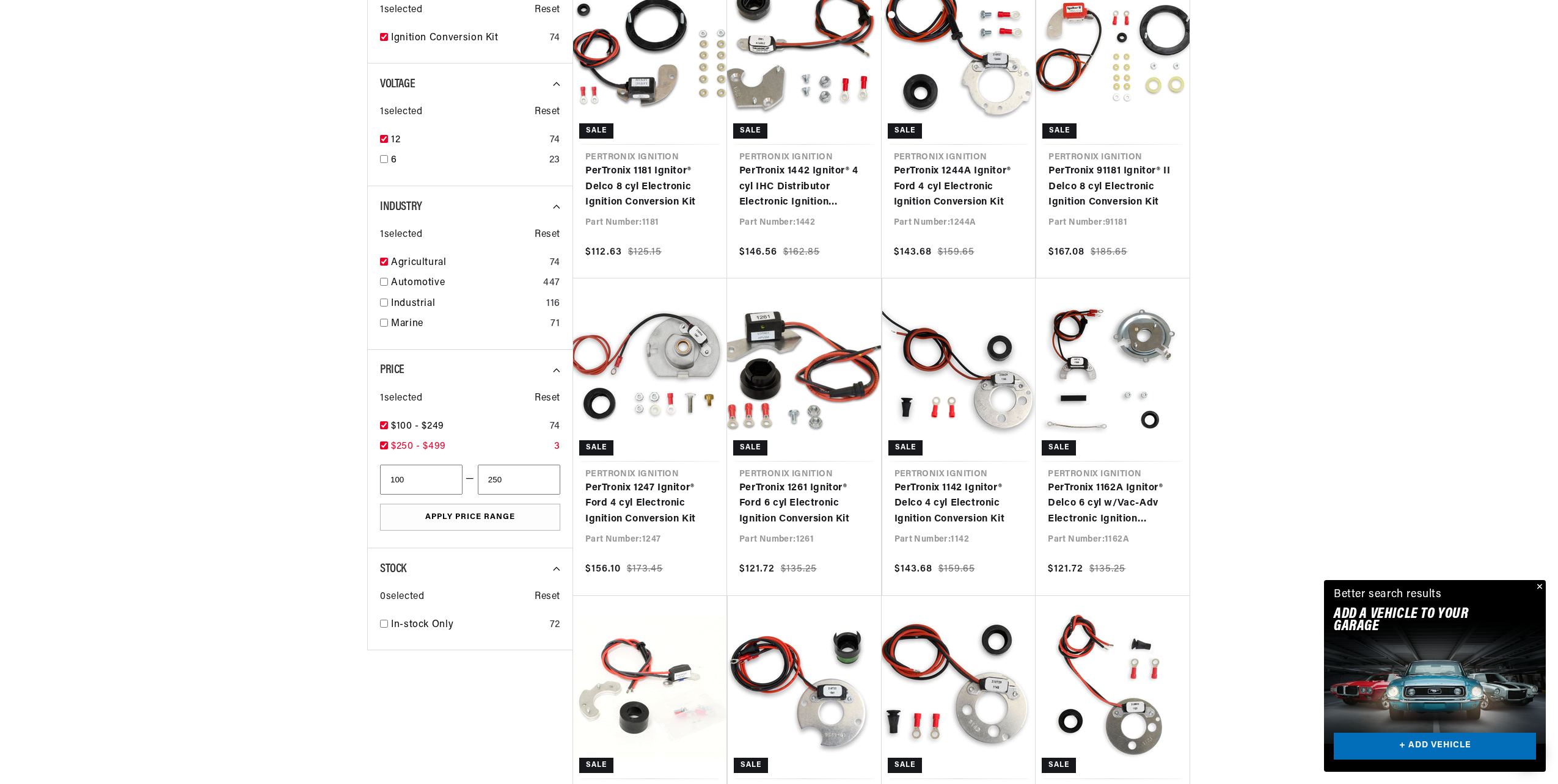
checkbox input "true"
click at [461, 518] on button "Apply Price Range" at bounding box center [470, 517] width 180 height 27
checkbox input "false"
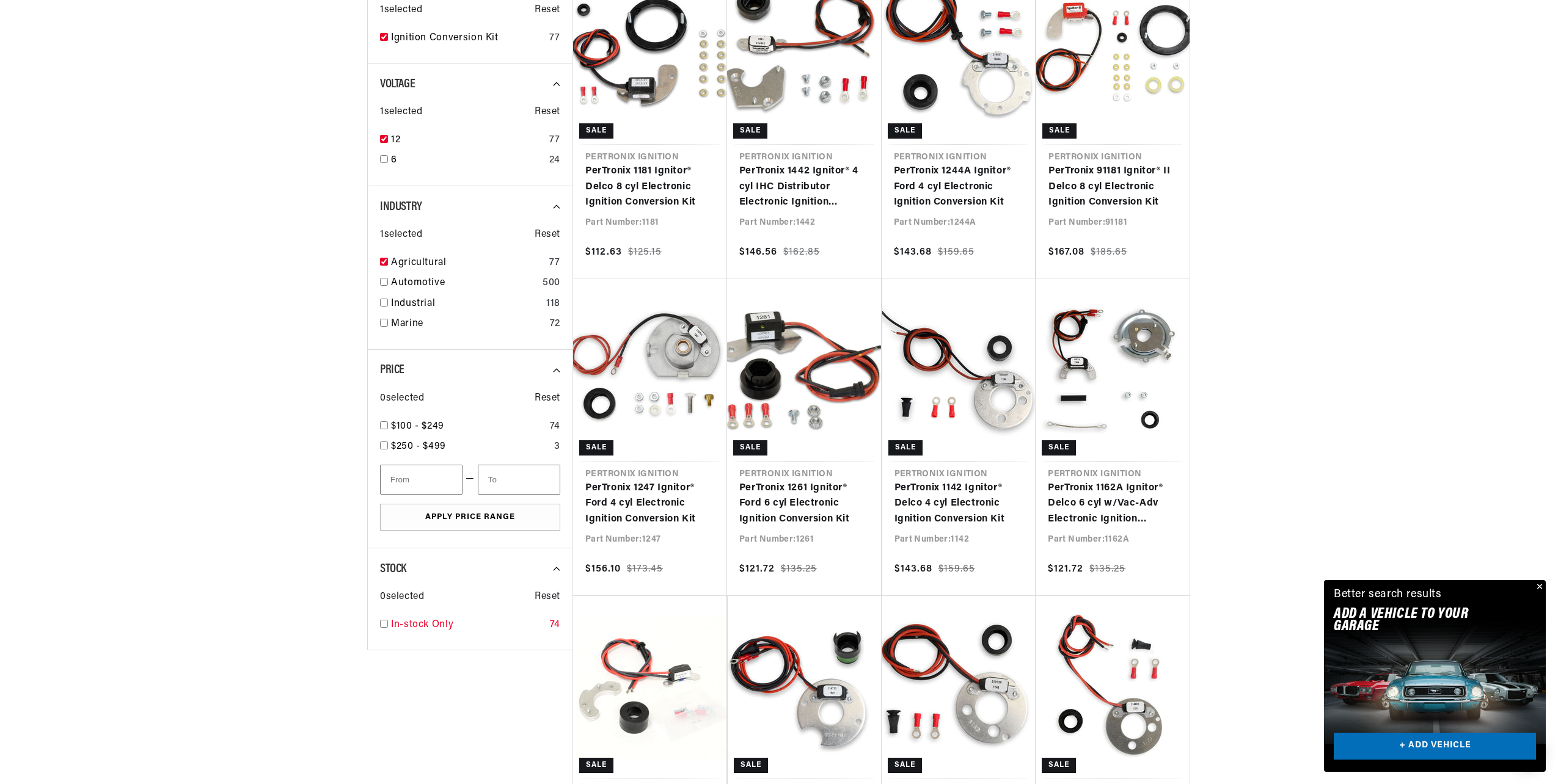
click at [384, 625] on input "checkbox" at bounding box center [384, 624] width 8 height 8
checkbox input "false"
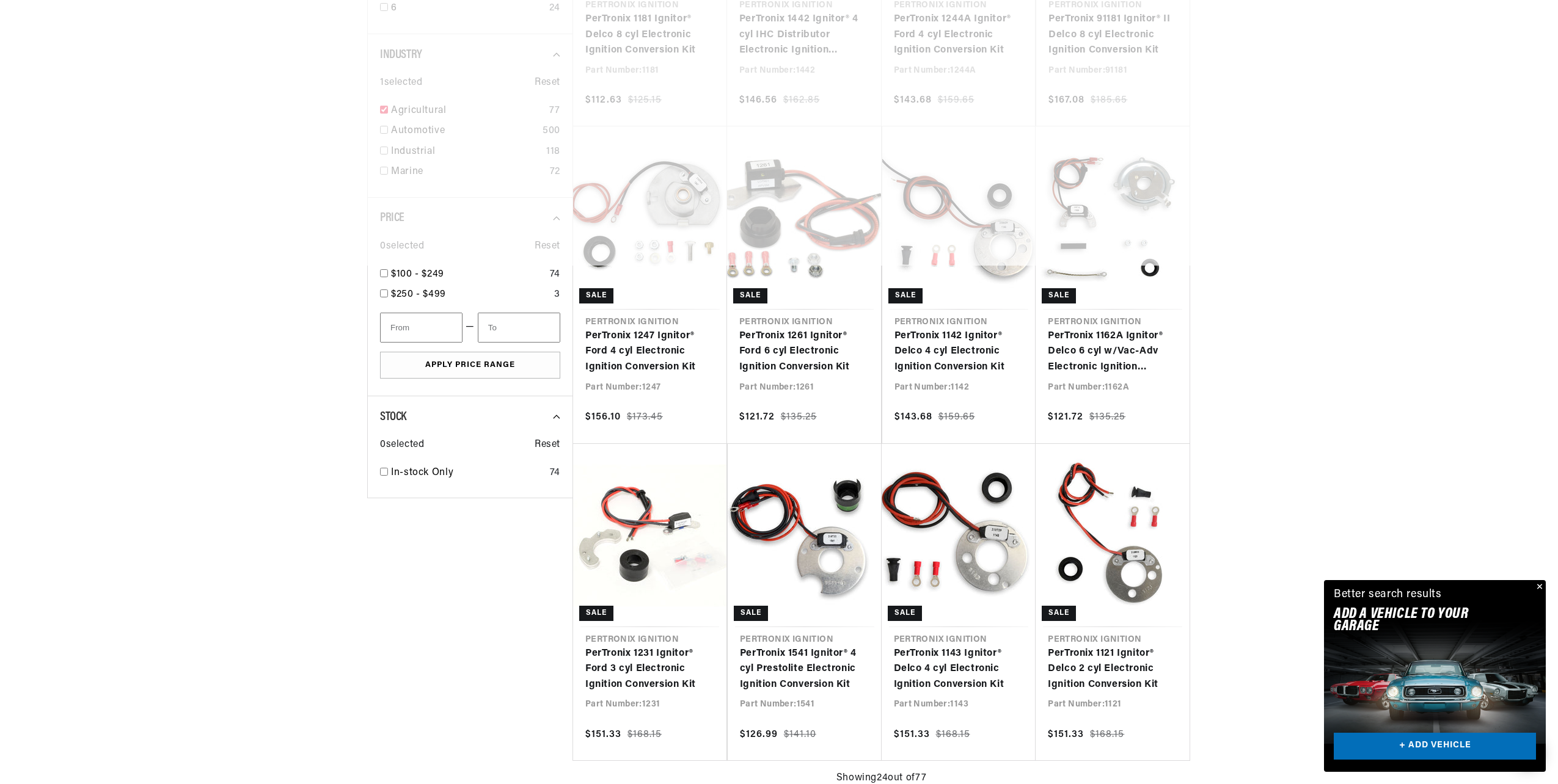
scroll to position [534, 0]
